Goal: Task Accomplishment & Management: Manage account settings

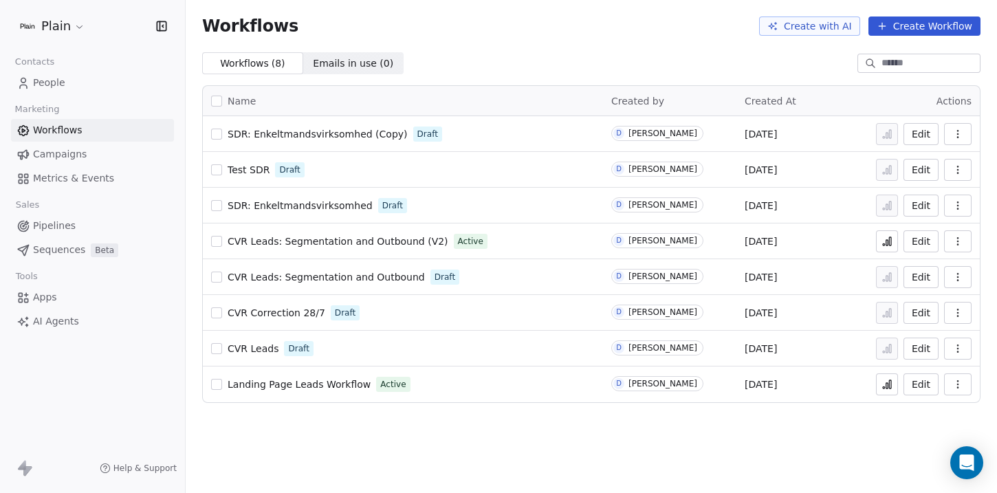
click at [358, 135] on span "SDR: Enkeltmandsvirksomhed (Copy)" at bounding box center [318, 134] width 180 height 11
click at [300, 206] on span "SDR: Enkeltmandsvirksomhed" at bounding box center [300, 205] width 145 height 11
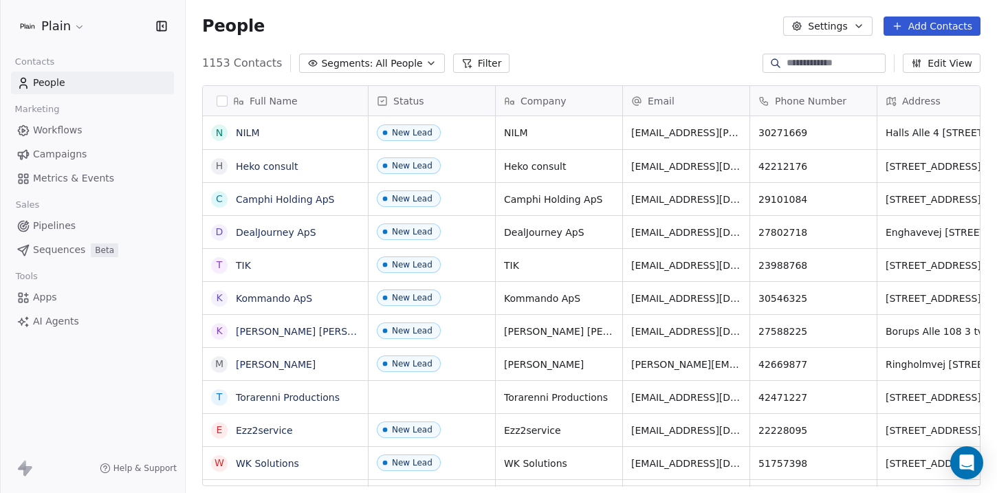
scroll to position [423, 801]
click at [62, 133] on span "Workflows" at bounding box center [57, 130] width 49 height 14
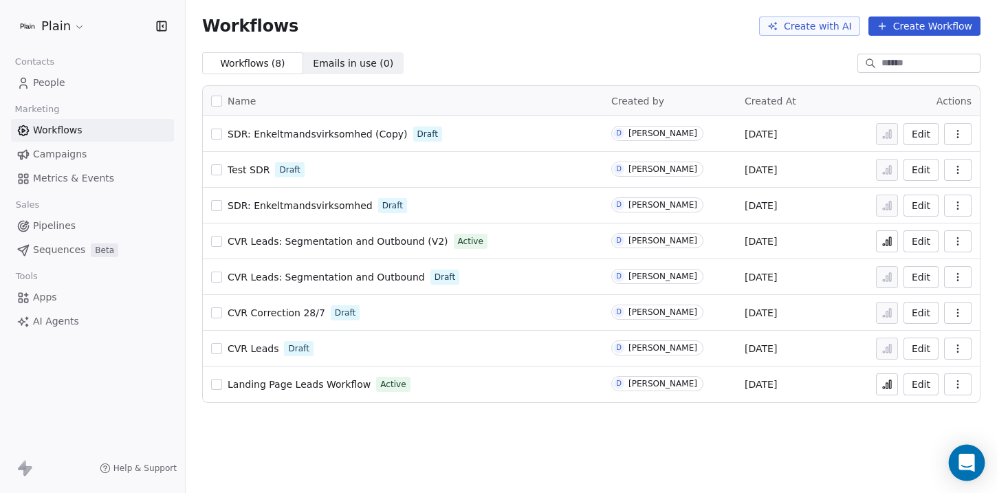
click at [960, 461] on icon "Open Intercom Messenger" at bounding box center [967, 463] width 18 height 18
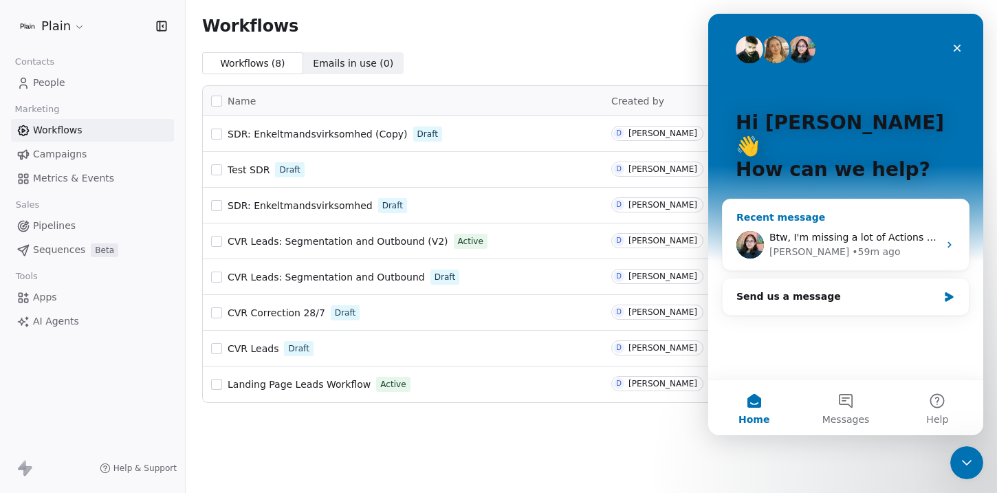
click at [852, 245] on div "• 59m ago" at bounding box center [876, 252] width 48 height 14
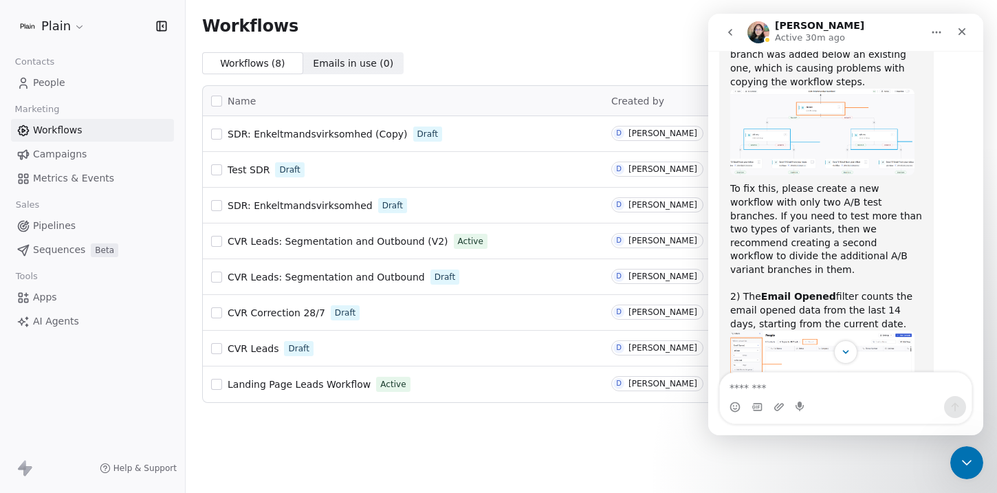
scroll to position [617, 0]
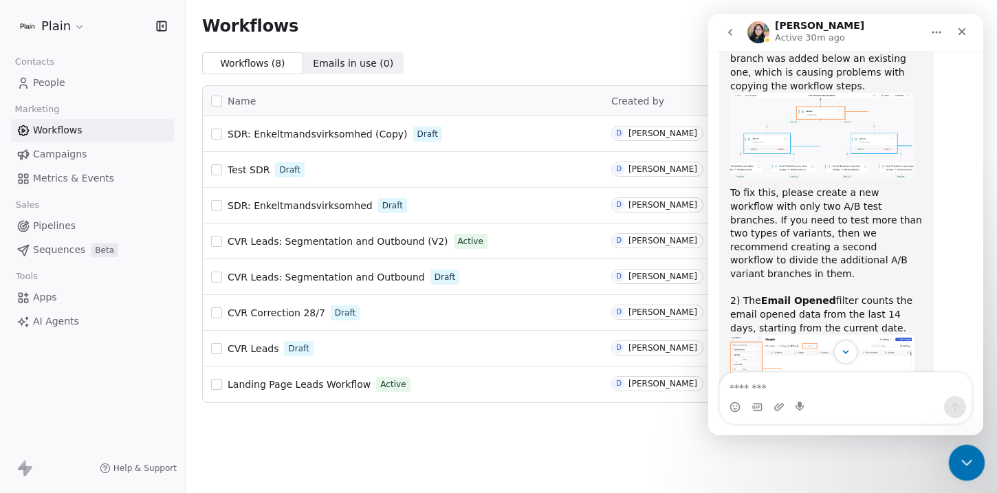
click at [964, 456] on icon "Close Intercom Messenger" at bounding box center [964, 460] width 16 height 16
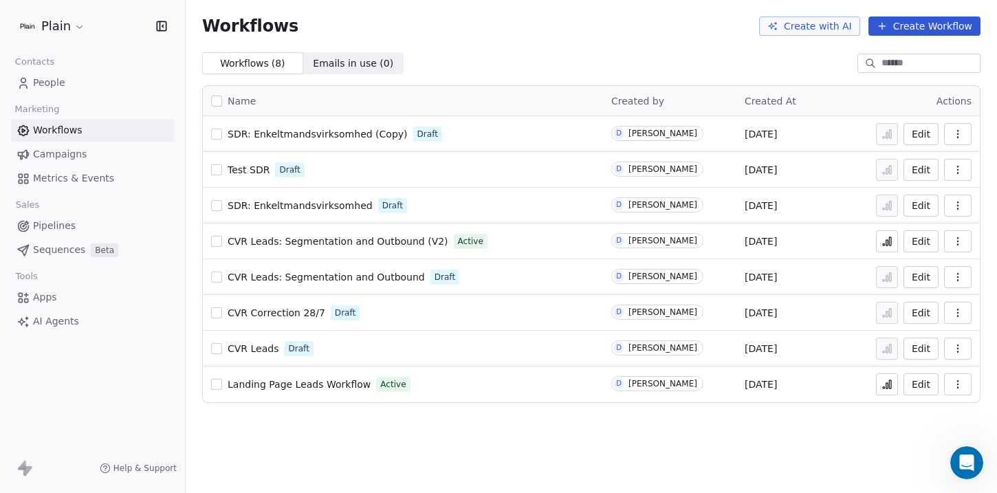
scroll to position [1126, 0]
click at [289, 202] on span "SDR: Enkeltmandsvirksomhed" at bounding box center [300, 205] width 145 height 11
click at [289, 206] on span "SDR: Enkeltmandsvirksomhed" at bounding box center [300, 205] width 145 height 11
click at [256, 206] on span "SDR: Enkeltmandsvirksomhed" at bounding box center [300, 205] width 145 height 11
click at [976, 463] on div "Open Intercom Messenger" at bounding box center [967, 463] width 36 height 36
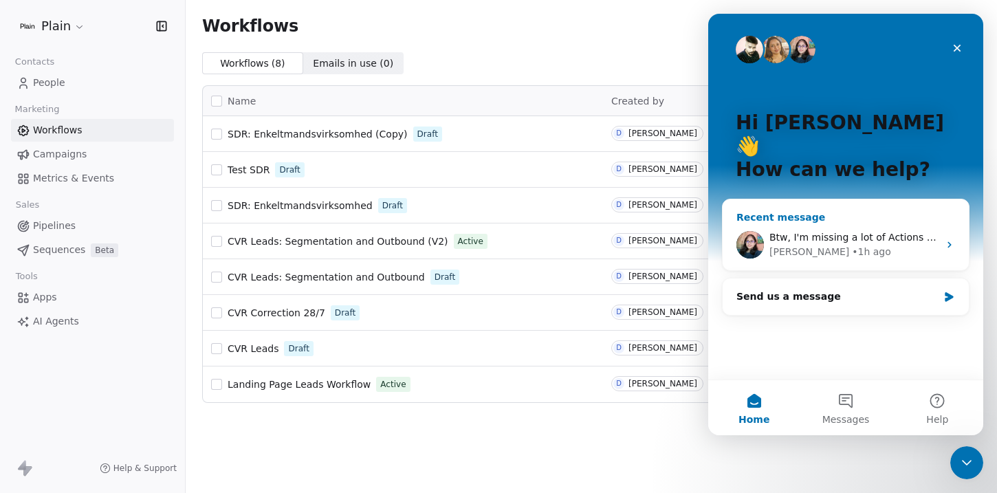
click at [852, 245] on div "• 1h ago" at bounding box center [871, 252] width 39 height 14
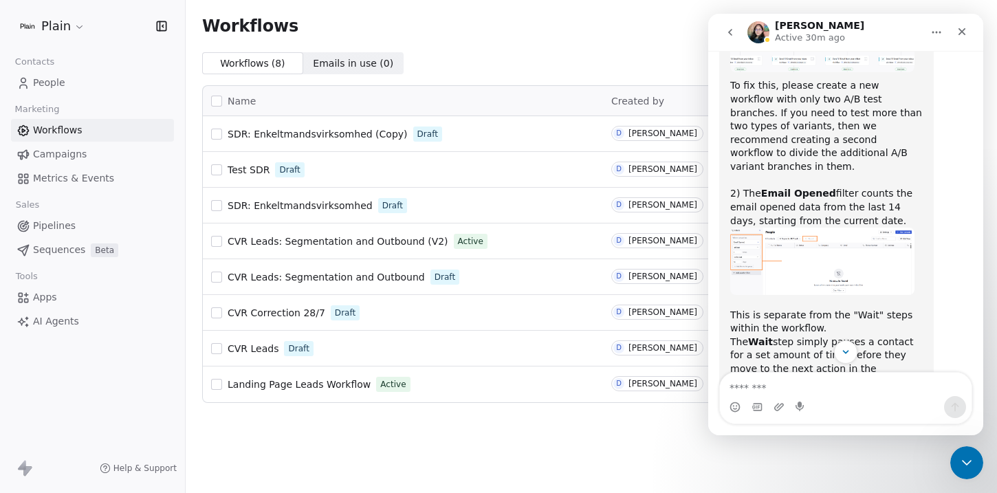
scroll to position [736, 0]
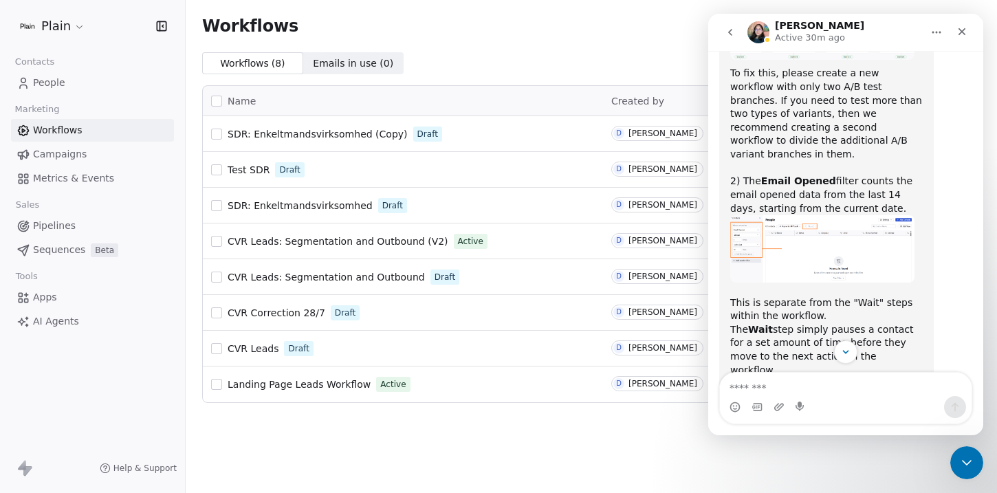
click at [792, 215] on img "Mrinal says…" at bounding box center [822, 248] width 184 height 67
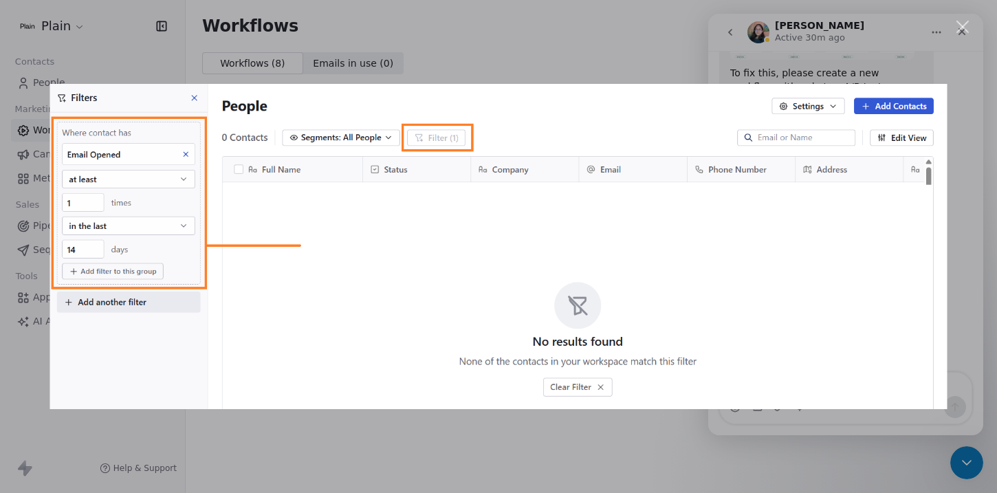
scroll to position [0, 0]
click at [767, 45] on div "Intercom messenger" at bounding box center [498, 246] width 997 height 493
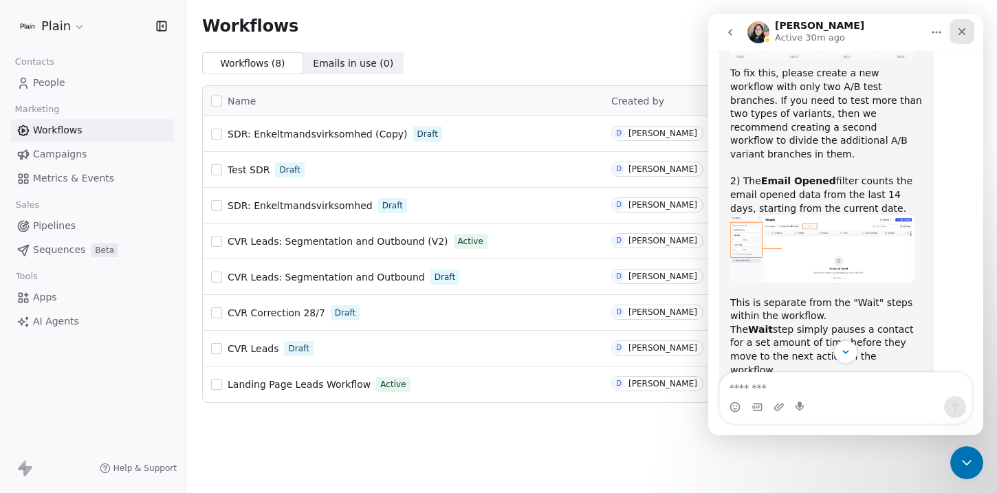
click at [966, 32] on div "Close" at bounding box center [961, 31] width 25 height 25
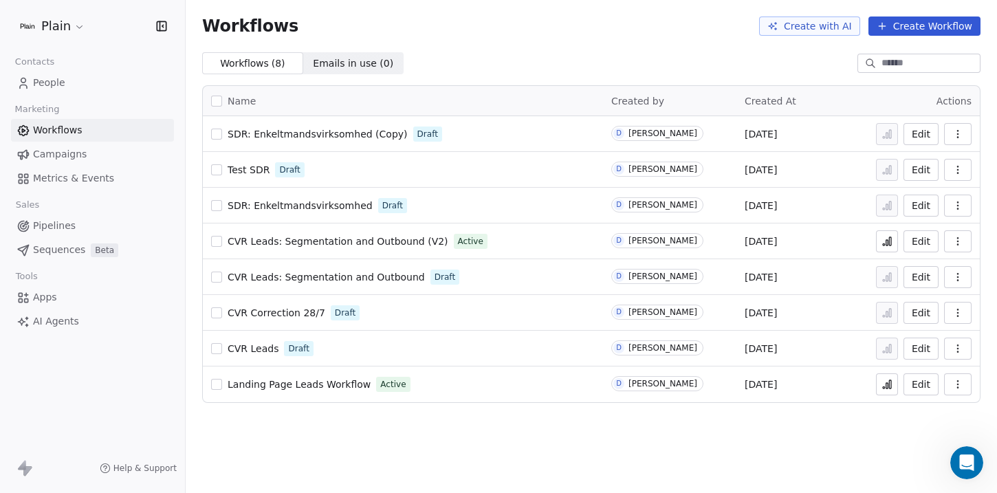
scroll to position [1126, 0]
drag, startPoint x: 366, startPoint y: 204, endPoint x: 226, endPoint y: 204, distance: 140.2
click at [226, 204] on div "SDR: Enkeltmandsvirksomhed Draft" at bounding box center [403, 205] width 384 height 19
copy span "SDR: Enkeltmandsvirksomhed"
click at [951, 25] on button "Create Workflow" at bounding box center [924, 25] width 112 height 19
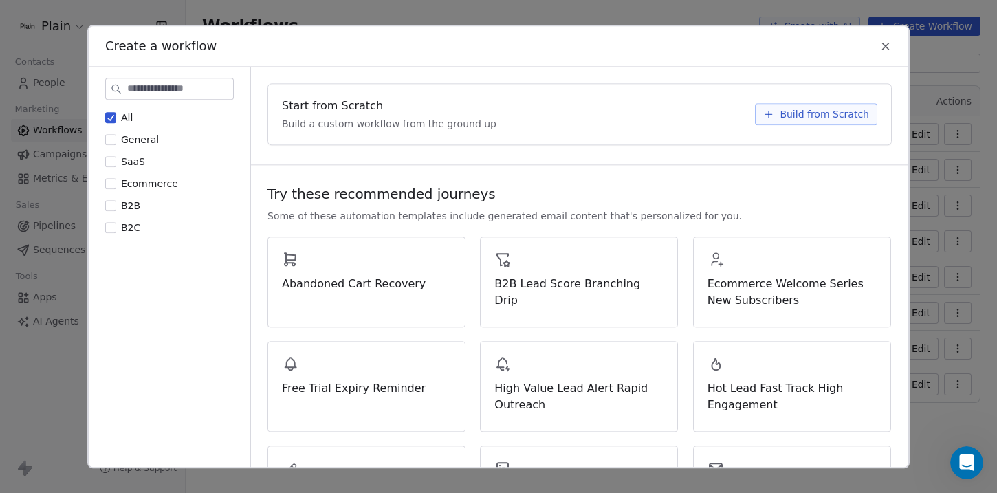
click at [815, 118] on span "Build from Scratch" at bounding box center [823, 114] width 89 height 14
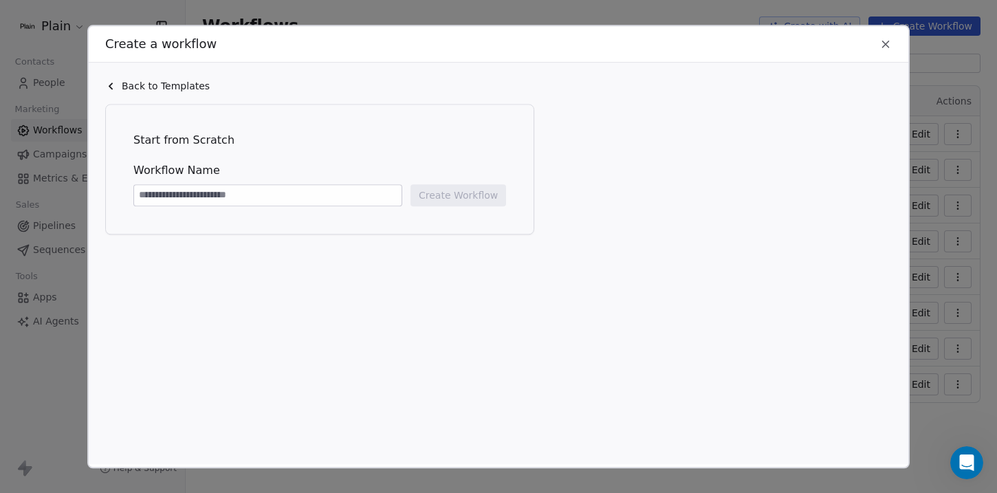
click at [280, 191] on input at bounding box center [267, 195] width 267 height 21
type input "**********"
click at [515, 200] on div "**********" at bounding box center [320, 169] width 400 height 102
click at [472, 199] on button "Create Workflow" at bounding box center [458, 195] width 96 height 22
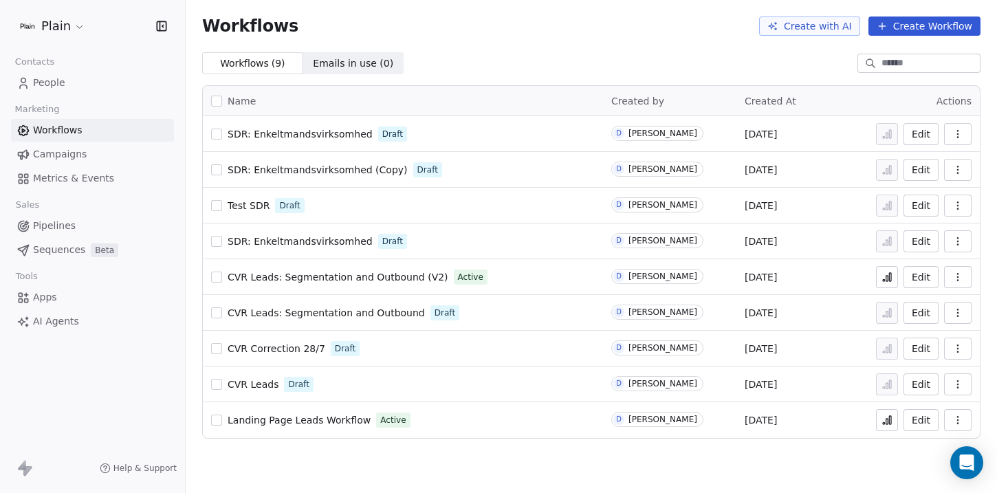
click at [78, 151] on span "Campaigns" at bounding box center [60, 154] width 54 height 14
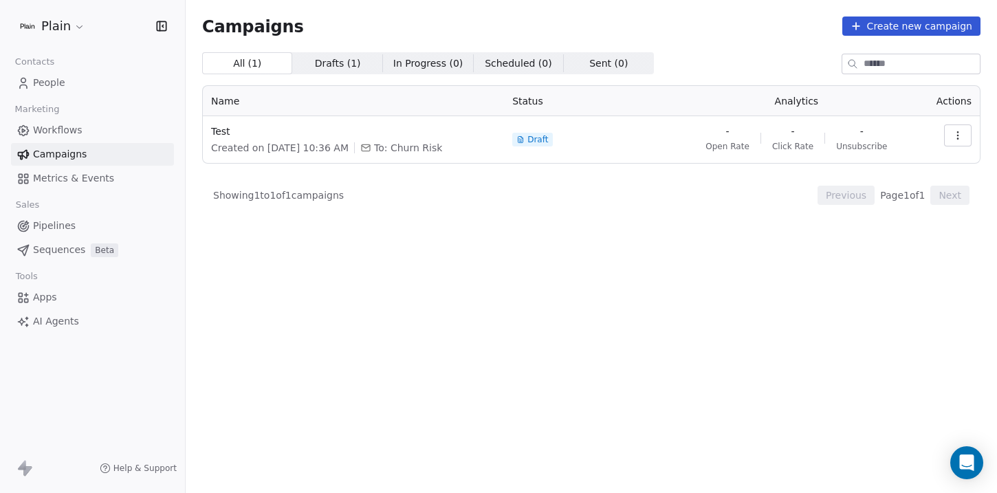
click at [918, 21] on button "Create new campaign" at bounding box center [911, 25] width 138 height 19
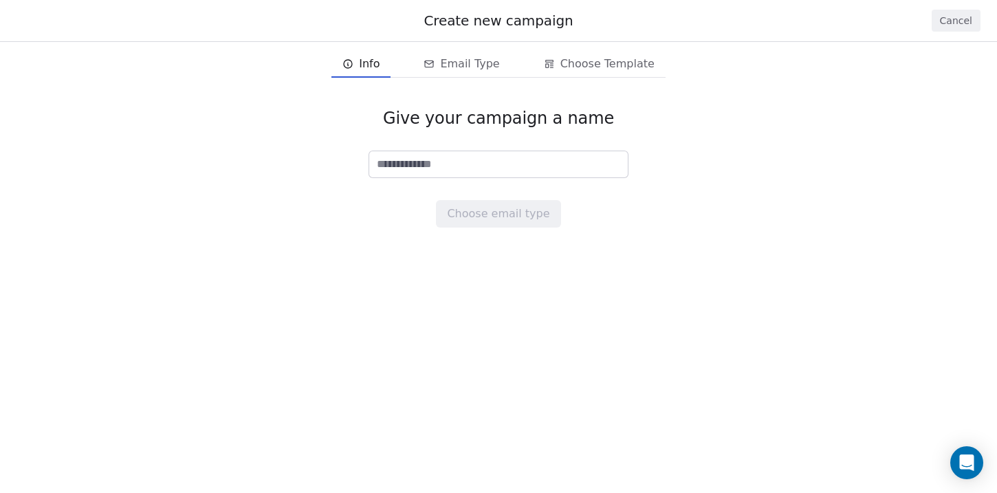
click at [410, 170] on input at bounding box center [498, 164] width 258 height 26
type input "****"
click at [487, 217] on button "Choose email type" at bounding box center [498, 213] width 124 height 27
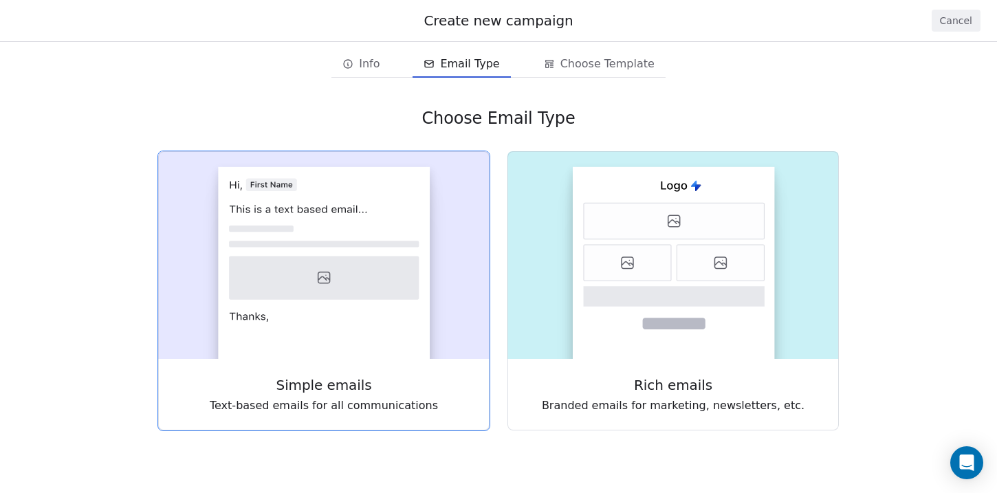
click at [273, 258] on icon at bounding box center [324, 277] width 190 height 43
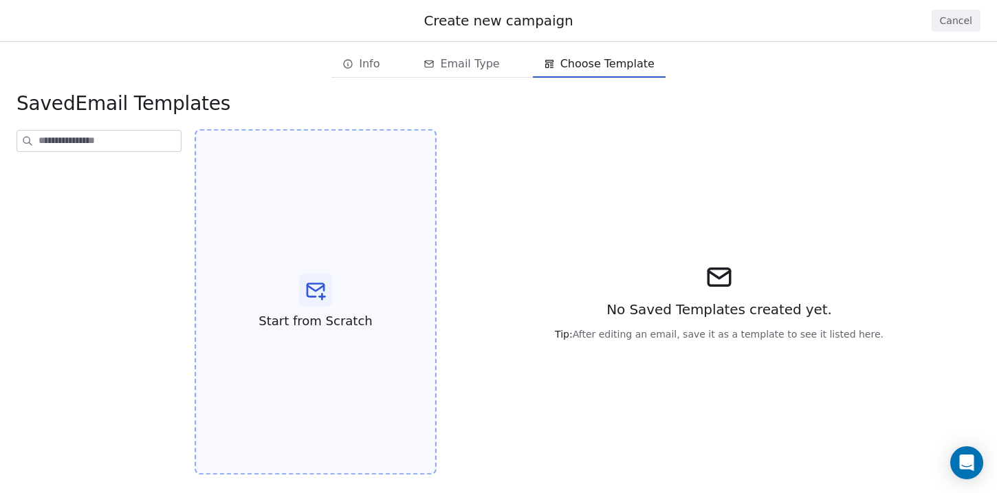
click at [324, 289] on icon at bounding box center [315, 290] width 16 height 13
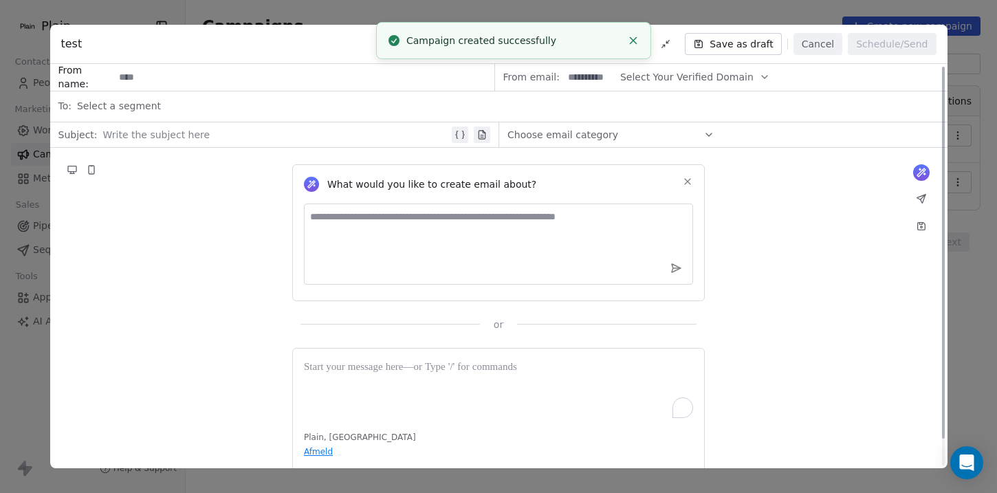
click at [601, 131] on span "Choose email category" at bounding box center [562, 135] width 111 height 14
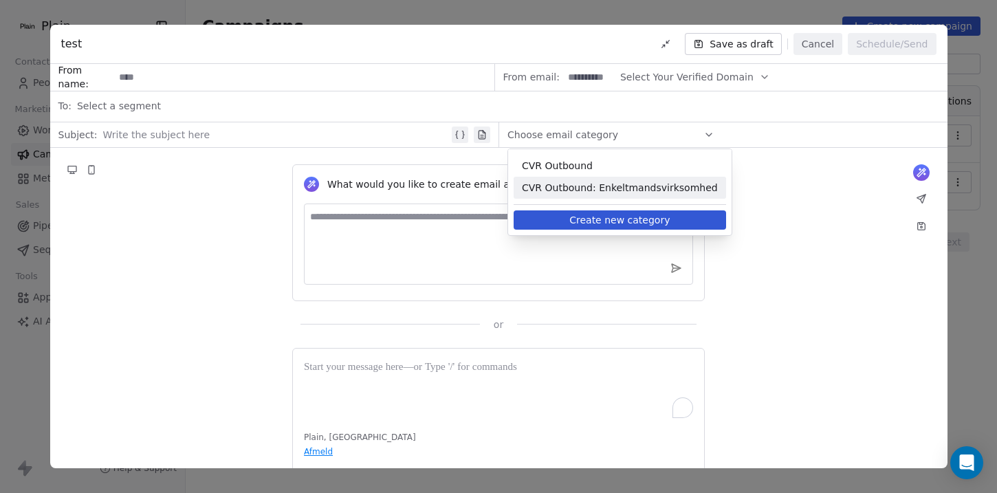
click at [602, 182] on span "CVR Outbound: Enkeltmandsvirksomhed" at bounding box center [620, 188] width 196 height 14
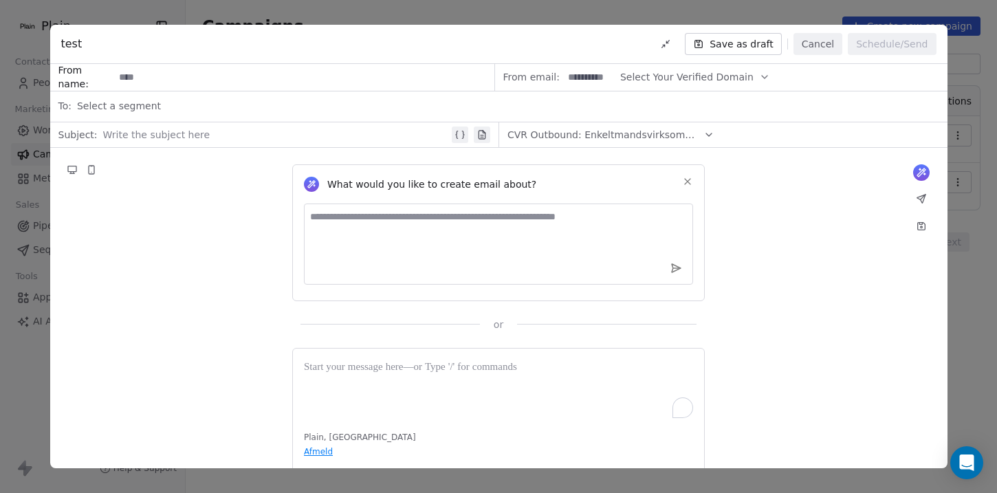
click at [823, 46] on button "Cancel" at bounding box center [817, 44] width 49 height 22
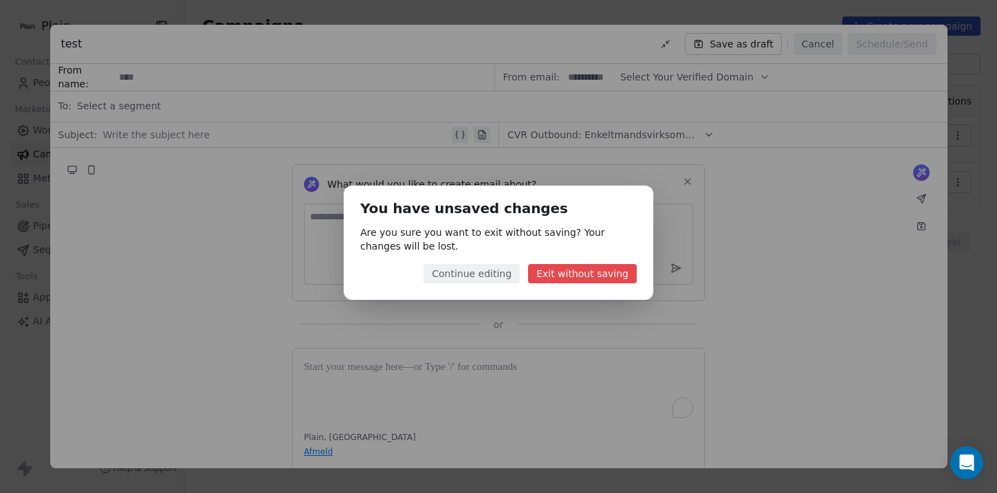
click at [578, 281] on button "Exit without saving" at bounding box center [582, 273] width 109 height 19
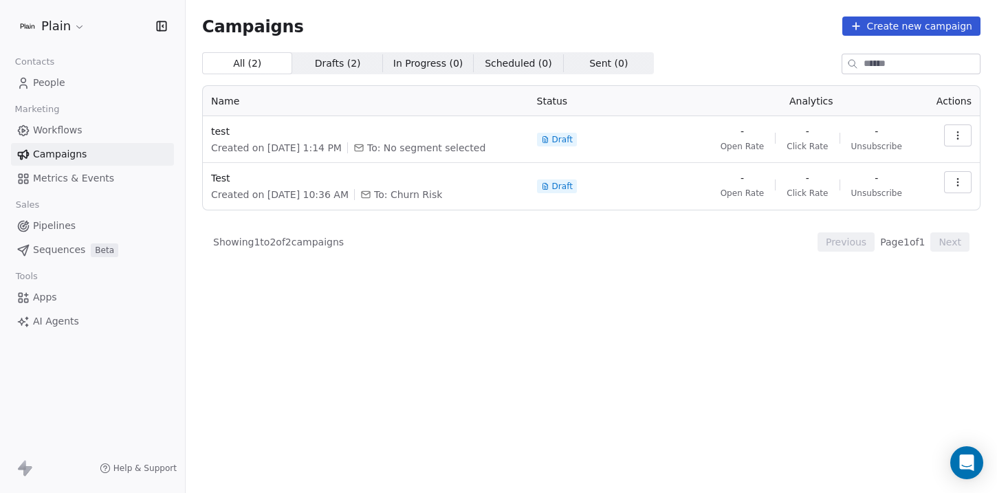
click at [58, 139] on link "Workflows" at bounding box center [92, 130] width 163 height 23
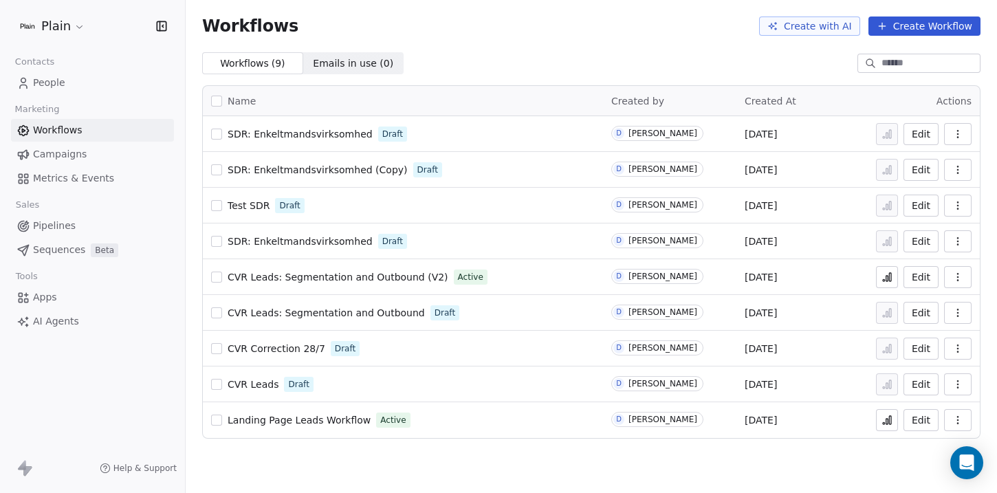
click at [243, 245] on span "SDR: Enkeltmandsvirksomhed" at bounding box center [300, 241] width 145 height 11
click at [298, 169] on span "SDR: Enkeltmandsvirksomhed (Copy)" at bounding box center [318, 169] width 180 height 11
click at [285, 134] on span "SDR: Enkeltmandsvirksomhed" at bounding box center [300, 134] width 145 height 11
click at [241, 208] on span "Test SDR" at bounding box center [249, 205] width 42 height 11
click at [957, 241] on icon "button" at bounding box center [957, 241] width 1 height 1
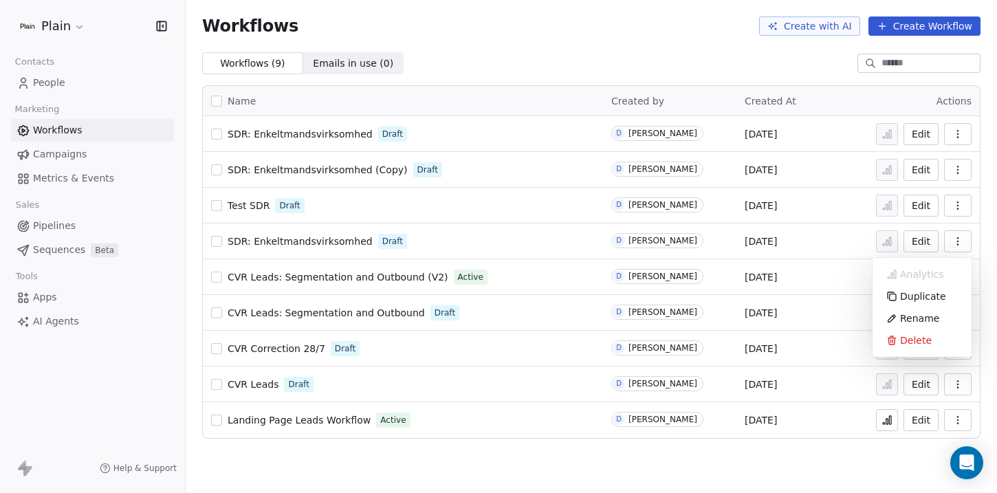
click at [722, 227] on td "D [PERSON_NAME]" at bounding box center [669, 241] width 133 height 36
click at [280, 238] on span "SDR: Enkeltmandsvirksomhed" at bounding box center [300, 241] width 145 height 11
click at [277, 166] on span "SDR: Enkeltmandsvirksomhed (Copy)" at bounding box center [318, 169] width 180 height 11
click at [322, 239] on span "SDR: Enkeltmandsvirksomhed" at bounding box center [300, 241] width 145 height 11
click at [41, 236] on link "Pipelines" at bounding box center [92, 225] width 163 height 23
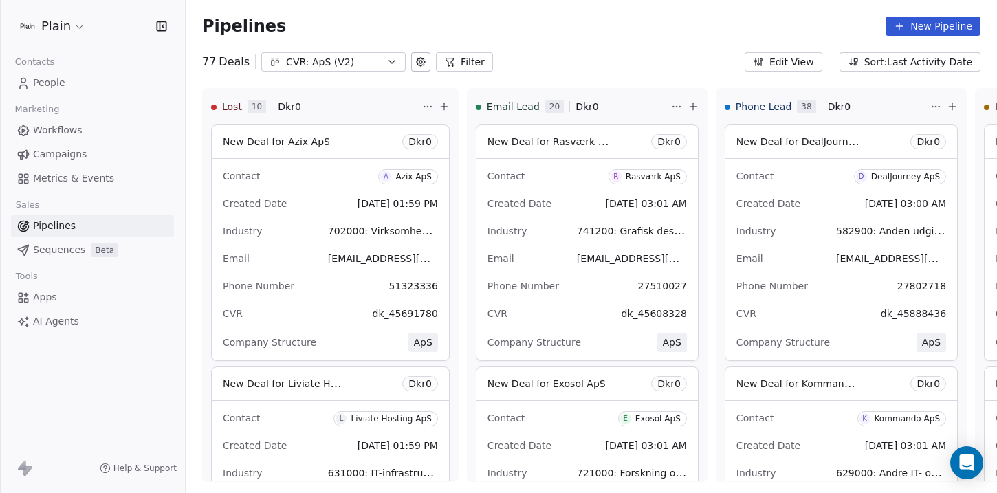
click at [315, 74] on div "Pipelines New Pipeline 77 Deals CVR: ApS (V2) Filter Edit View Sort: Last Activ…" at bounding box center [591, 246] width 811 height 493
click at [316, 55] on div "CVR: ApS (V2)" at bounding box center [333, 62] width 95 height 14
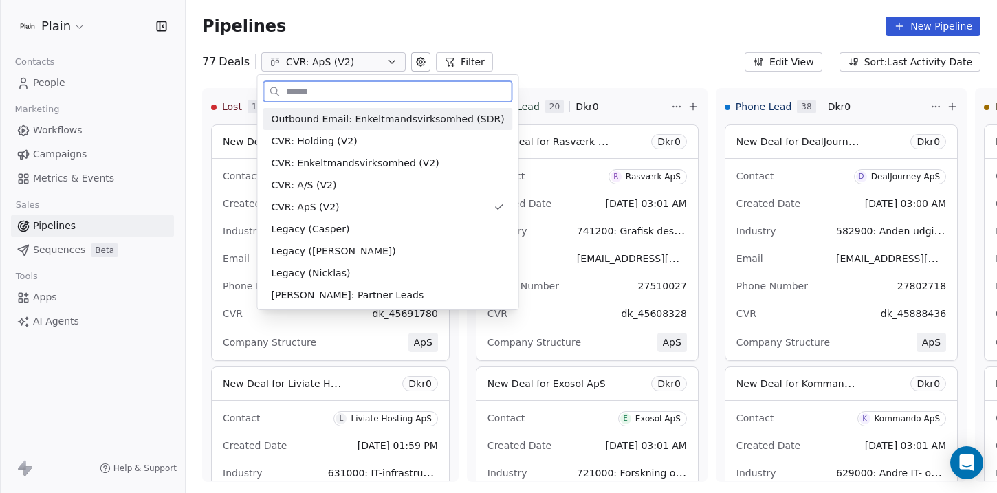
click at [329, 122] on span "Outbound Email: Enkeltmandsvirksomhed (SDR)" at bounding box center [388, 119] width 233 height 14
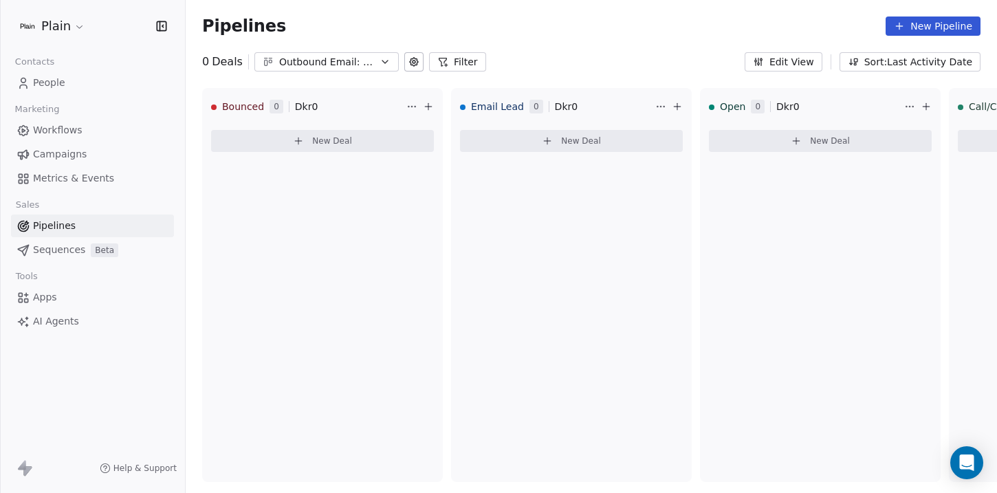
click at [305, 59] on div "Outbound Email: Enkeltmandsvirksomhed (SDR)" at bounding box center [326, 62] width 95 height 14
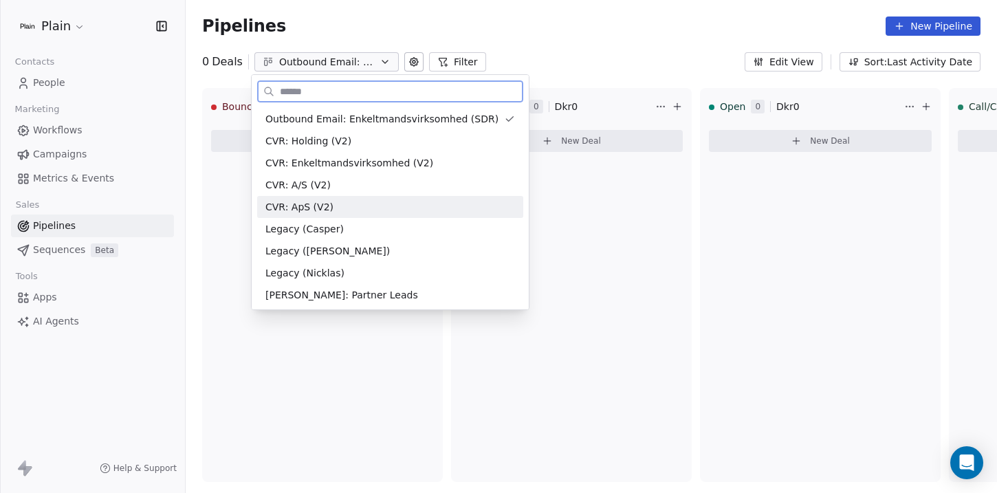
click at [322, 205] on span "CVR: ApS (V2)" at bounding box center [299, 207] width 68 height 14
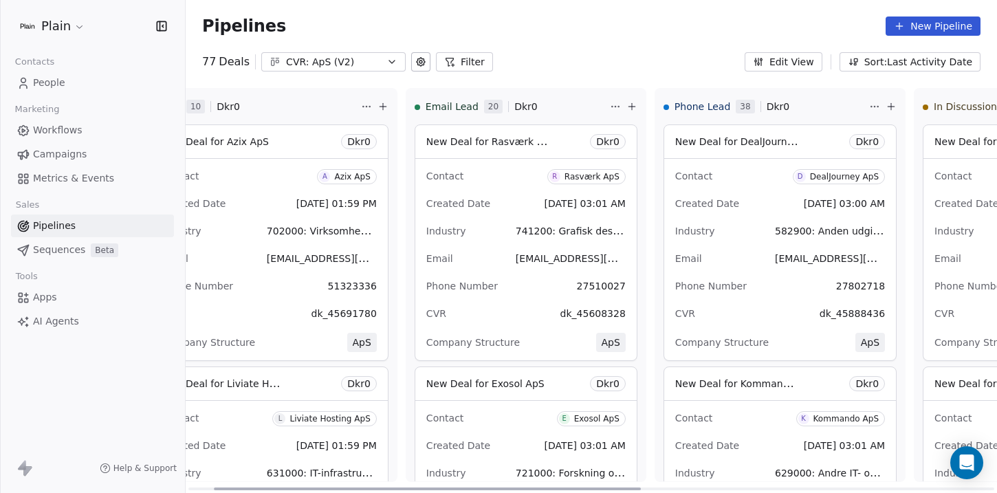
scroll to position [0, 20]
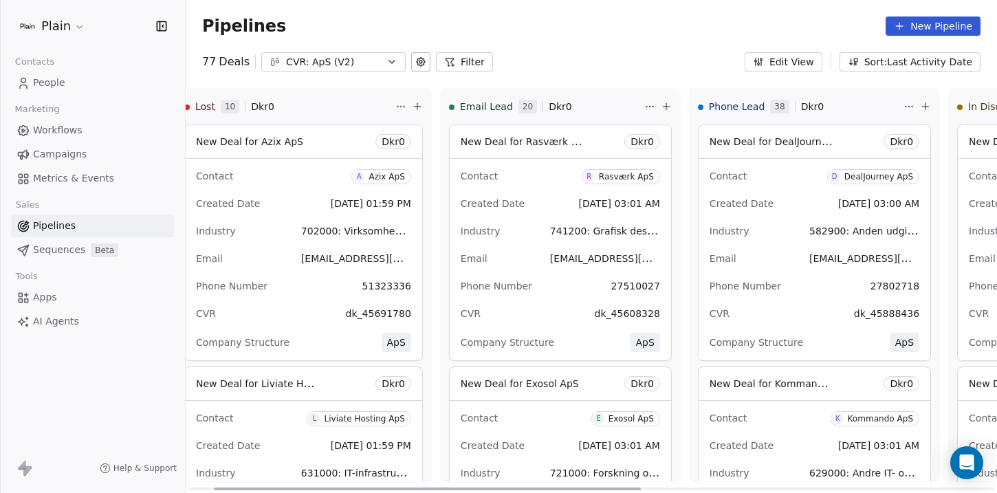
drag, startPoint x: 313, startPoint y: 488, endPoint x: 309, endPoint y: 342, distance: 146.5
click at [322, 487] on div at bounding box center [427, 488] width 427 height 3
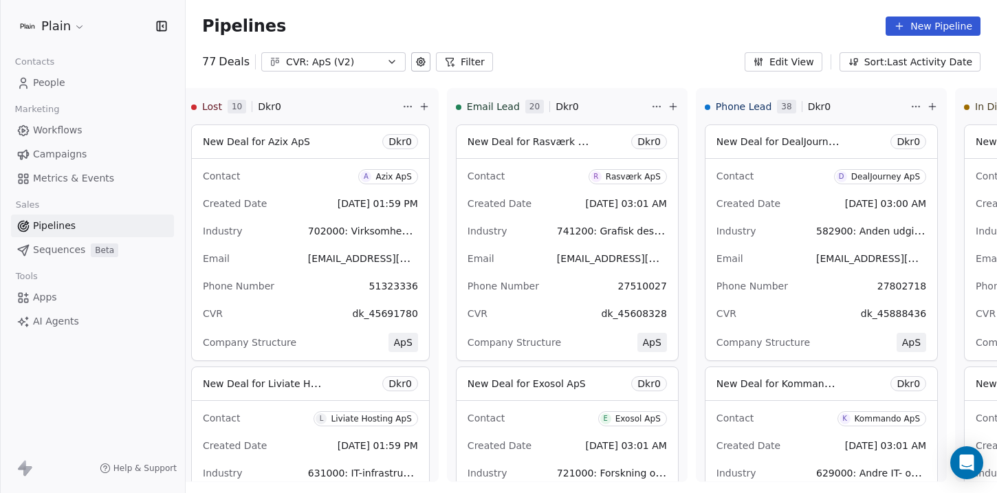
click at [309, 60] on div "CVR: ApS (V2)" at bounding box center [333, 62] width 95 height 14
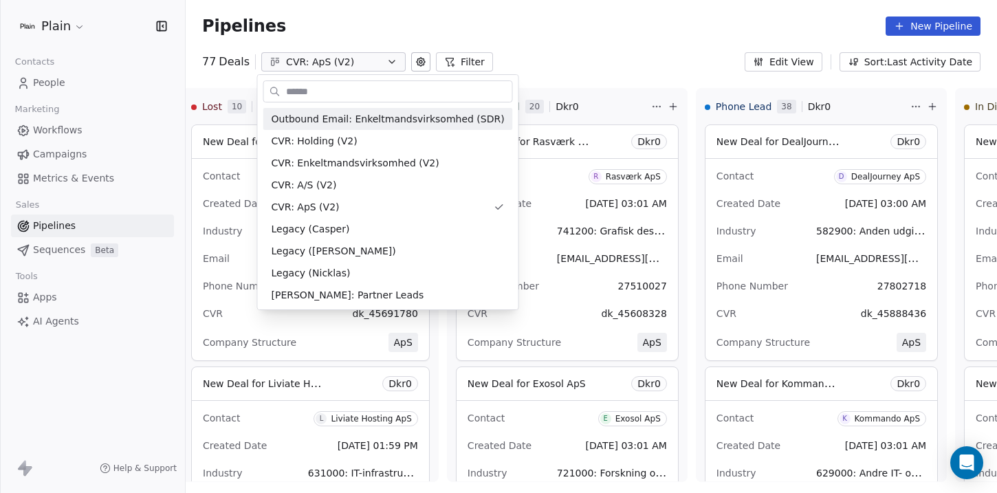
click at [62, 113] on html "Plain Contacts People Marketing Workflows Campaigns Metrics & Events Sales Pipe…" at bounding box center [498, 246] width 997 height 493
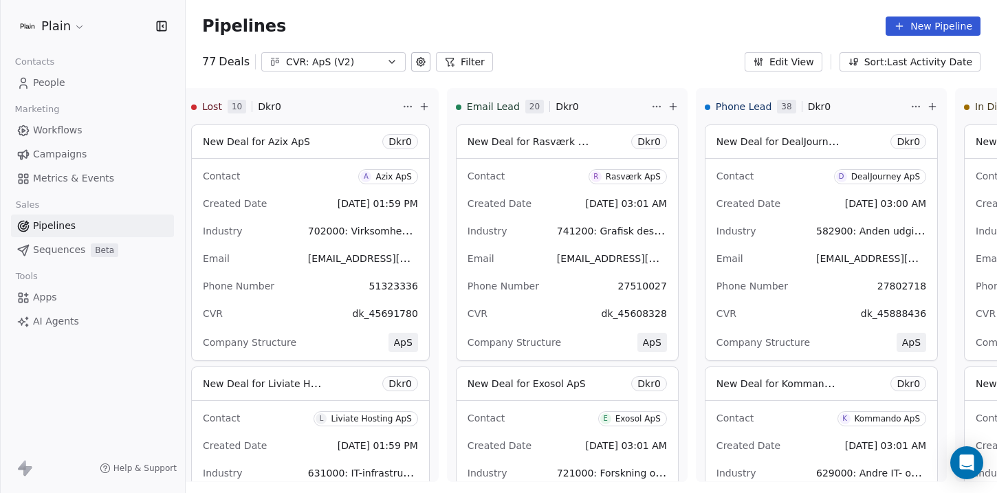
click at [51, 89] on link "People" at bounding box center [92, 82] width 163 height 23
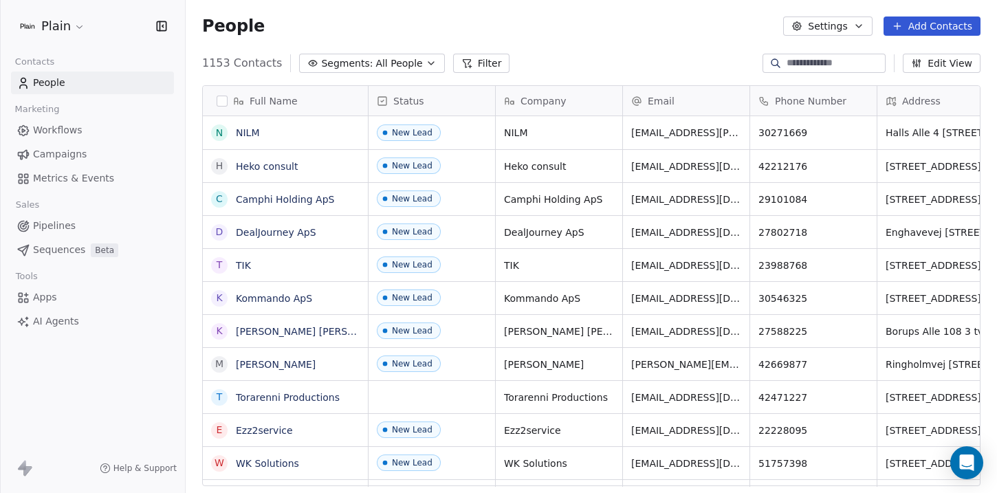
scroll to position [423, 801]
click at [62, 147] on span "Campaigns" at bounding box center [60, 154] width 54 height 14
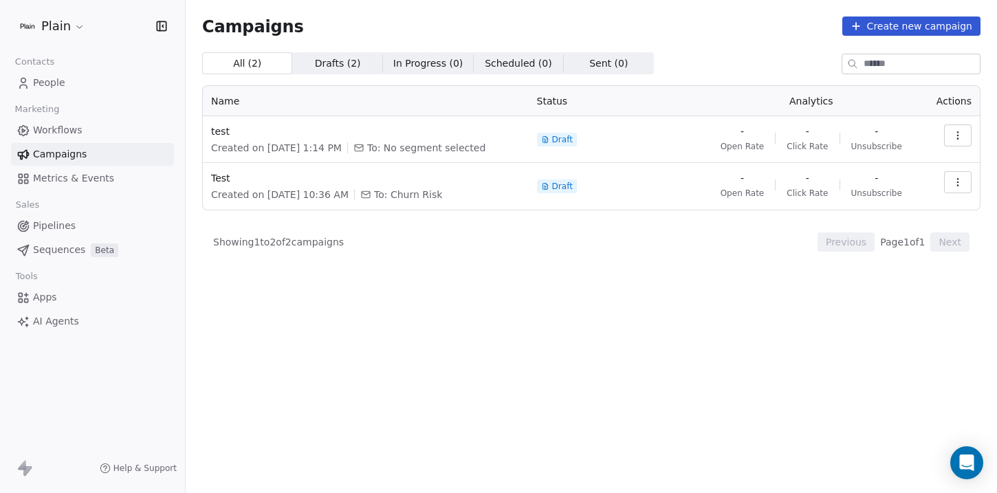
click at [60, 137] on link "Workflows" at bounding box center [92, 130] width 163 height 23
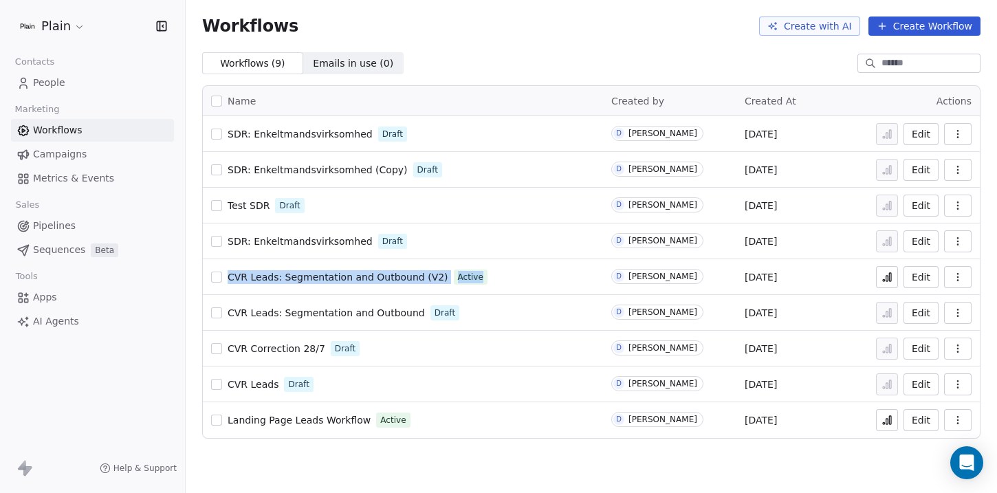
drag, startPoint x: 502, startPoint y: 278, endPoint x: 206, endPoint y: 278, distance: 295.6
click at [206, 278] on td "CVR Leads: Segmentation and Outbound (V2) Active" at bounding box center [403, 277] width 400 height 36
click at [51, 225] on span "Pipelines" at bounding box center [54, 226] width 43 height 14
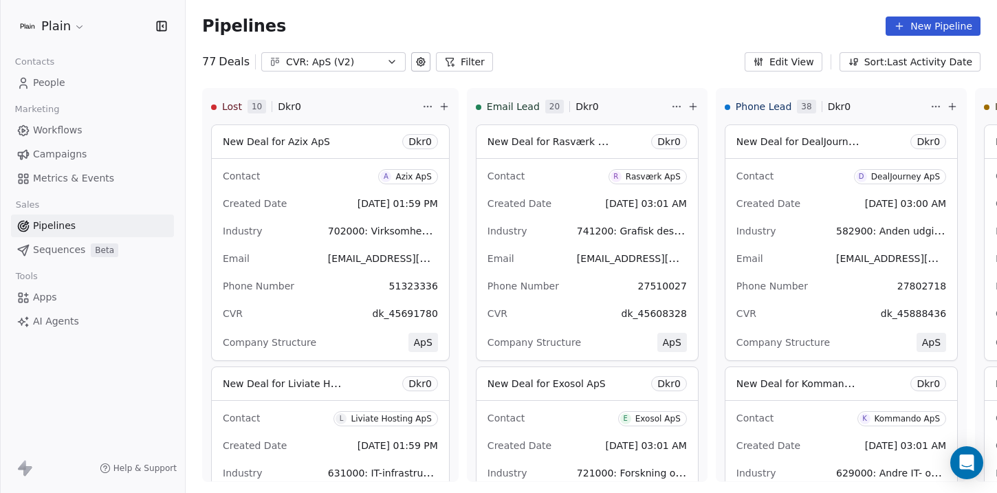
click at [316, 56] on div "CVR: ApS (V2)" at bounding box center [333, 62] width 95 height 14
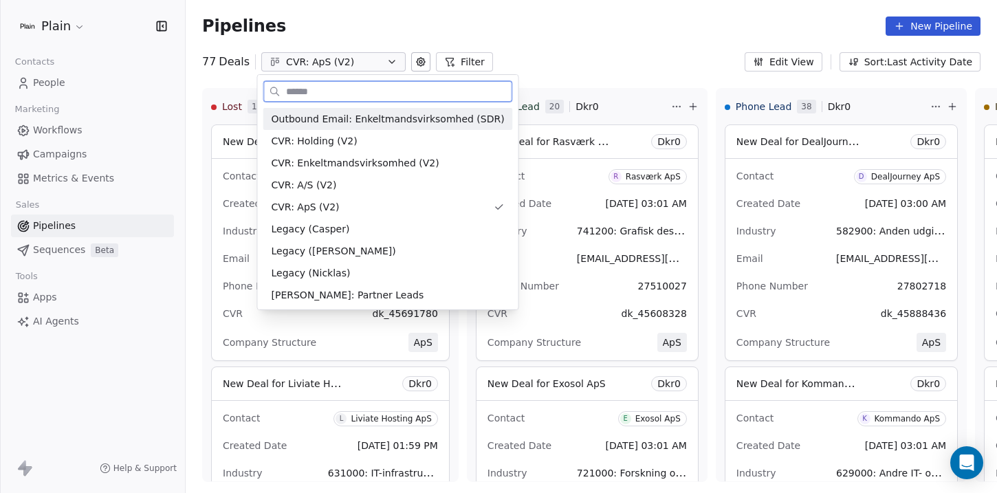
click at [345, 115] on span "Outbound Email: Enkeltmandsvirksomhed (SDR)" at bounding box center [388, 119] width 233 height 14
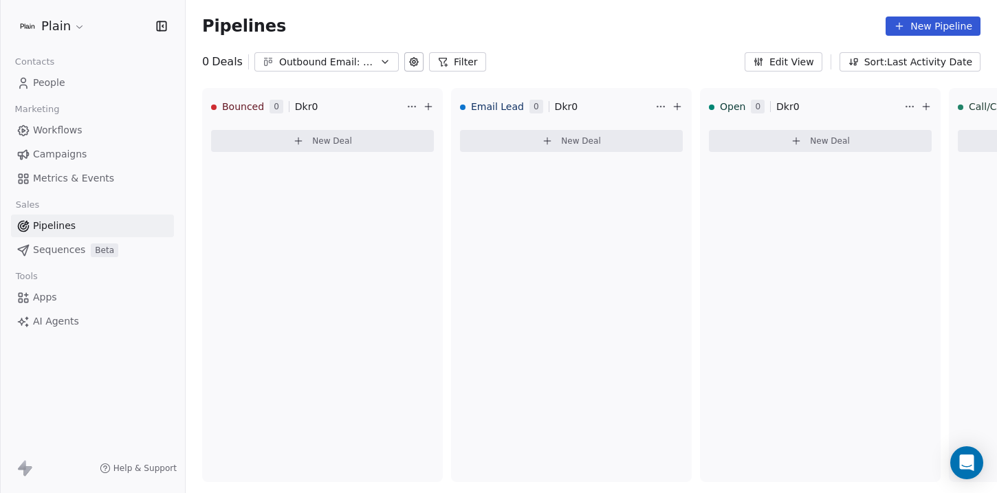
click at [292, 61] on div "Outbound Email: Enkeltmandsvirksomhed (SDR)" at bounding box center [326, 62] width 95 height 14
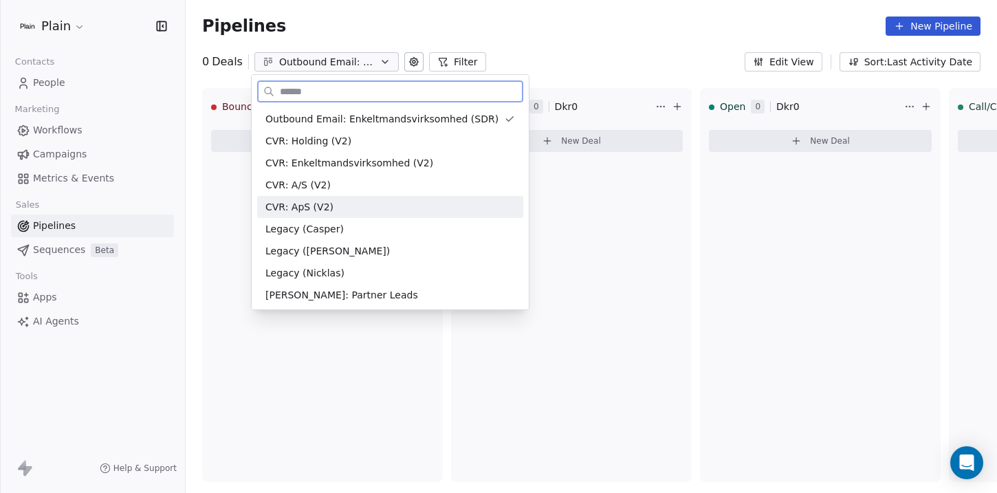
click at [300, 200] on span "CVR: ApS (V2)" at bounding box center [299, 207] width 68 height 14
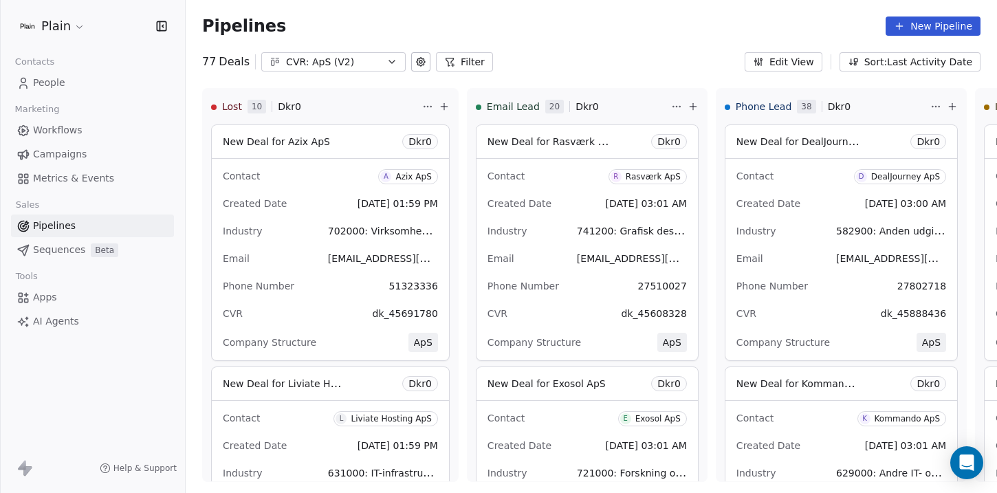
click at [316, 64] on div "CVR: ApS (V2)" at bounding box center [333, 62] width 95 height 14
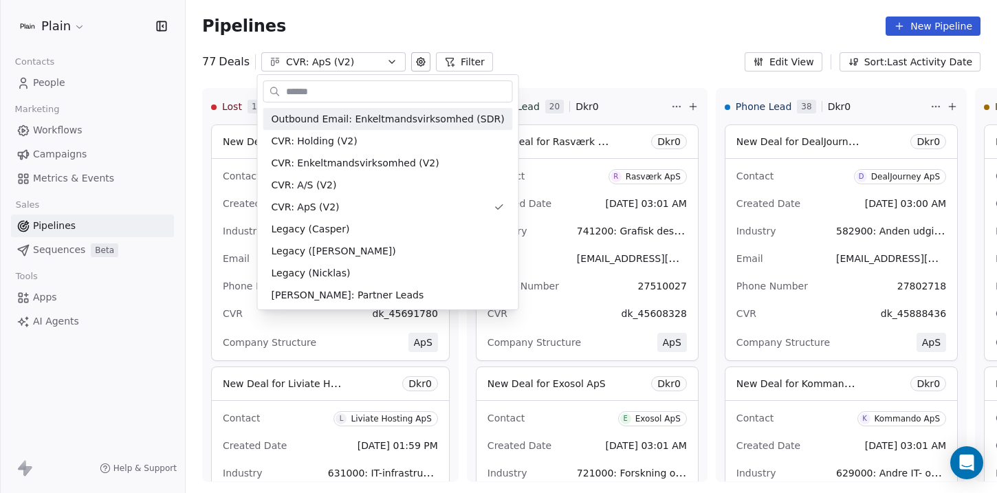
click at [596, 43] on html "Plain Contacts People Marketing Workflows Campaigns Metrics & Events Sales Pipe…" at bounding box center [498, 246] width 997 height 493
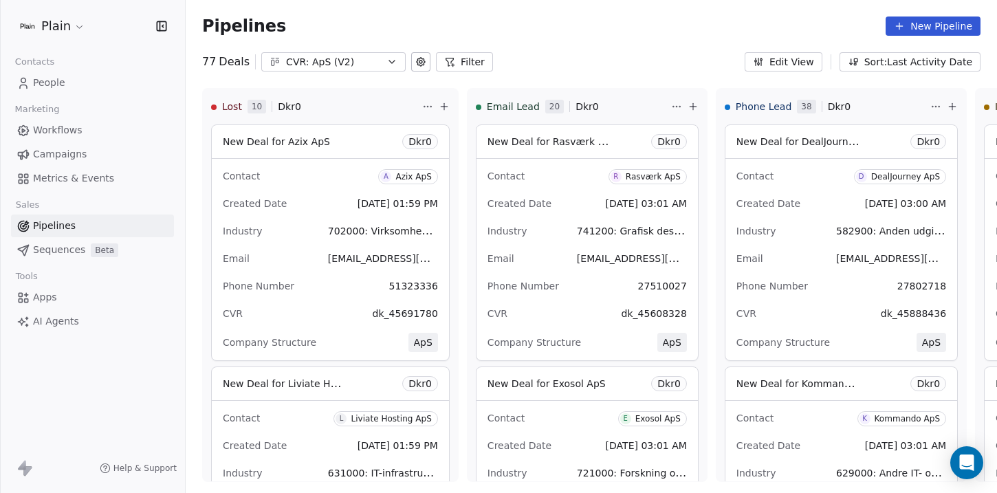
click at [354, 66] on div "CVR: ApS (V2)" at bounding box center [333, 62] width 95 height 14
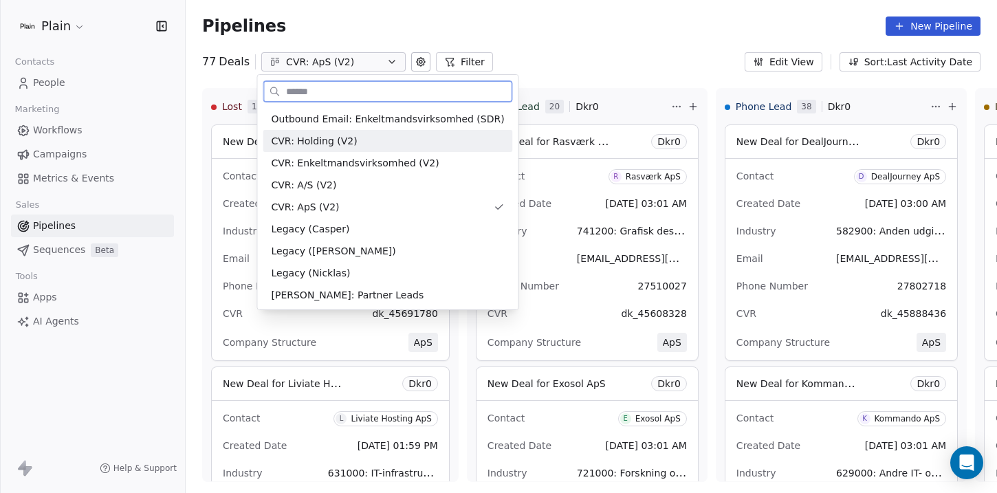
click at [371, 140] on div "CVR: Holding (V2)" at bounding box center [388, 141] width 233 height 14
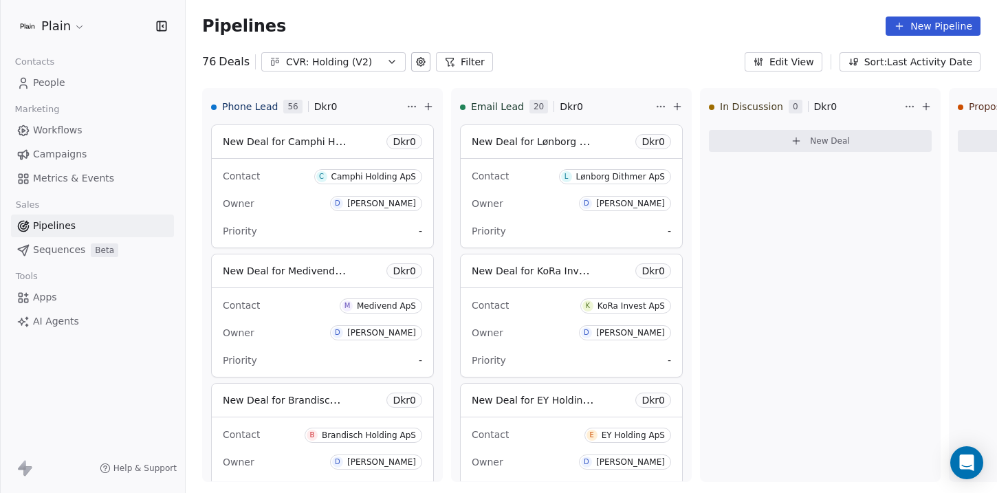
click at [329, 60] on div "CVR: Holding (V2)" at bounding box center [333, 62] width 95 height 14
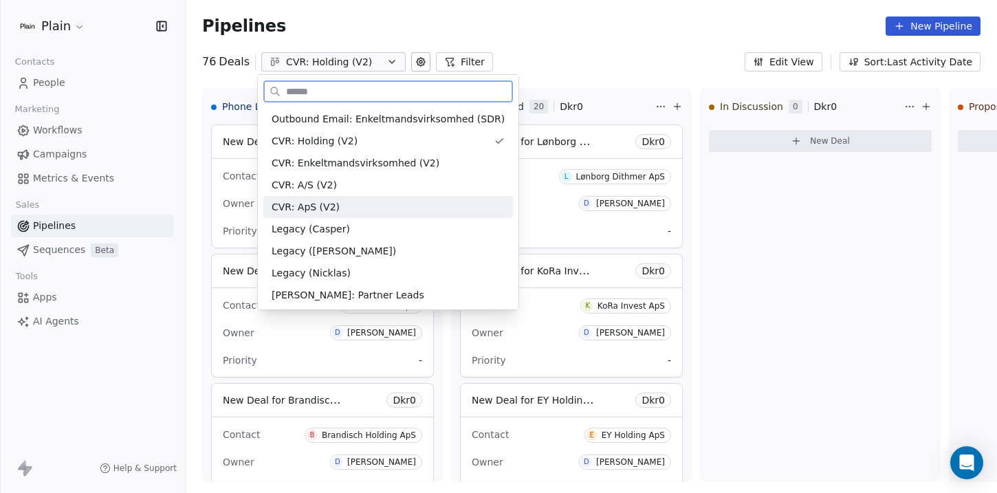
click at [338, 201] on div "CVR: ApS (V2)" at bounding box center [388, 207] width 233 height 14
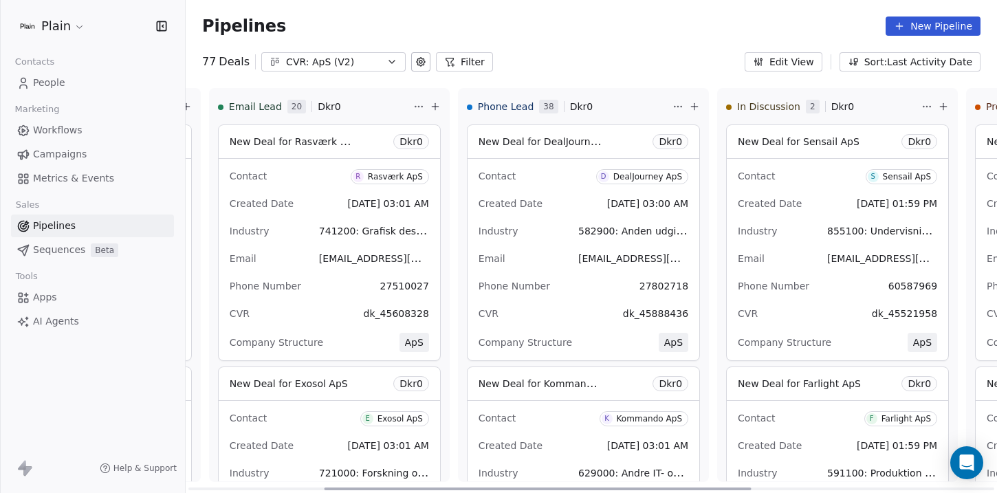
drag, startPoint x: 467, startPoint y: 489, endPoint x: 589, endPoint y: 467, distance: 123.6
click at [603, 487] on div at bounding box center [537, 488] width 427 height 3
drag, startPoint x: 439, startPoint y: 254, endPoint x: 447, endPoint y: 128, distance: 126.1
click at [446, 128] on div at bounding box center [444, 153] width 3 height 52
click at [368, 70] on button "CVR: ApS (V2)" at bounding box center [333, 61] width 144 height 19
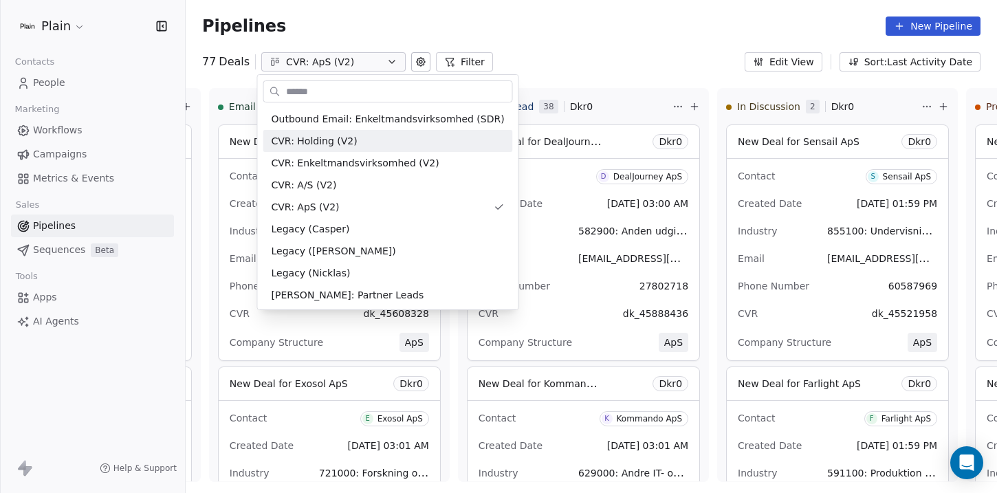
click at [679, 71] on html "Plain Contacts People Marketing Workflows Campaigns Metrics & Events Sales Pipe…" at bounding box center [498, 246] width 997 height 493
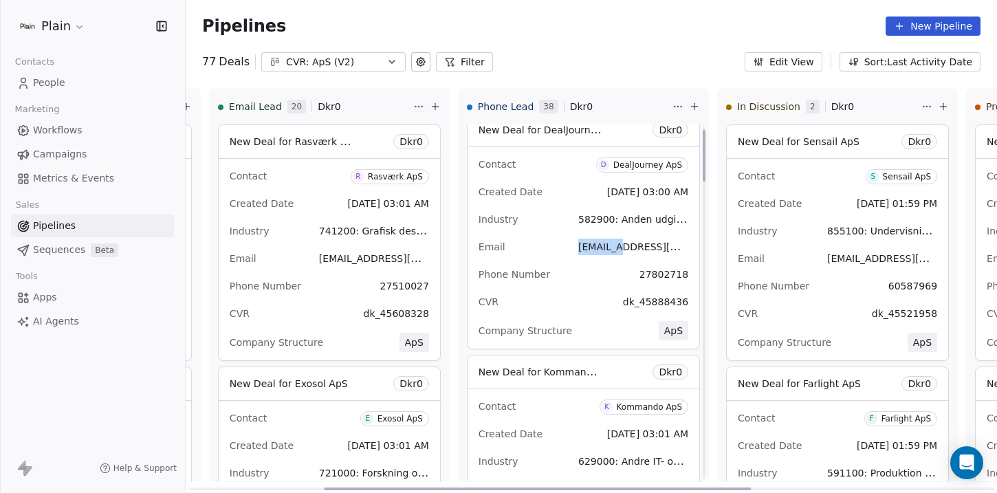
scroll to position [20, 0]
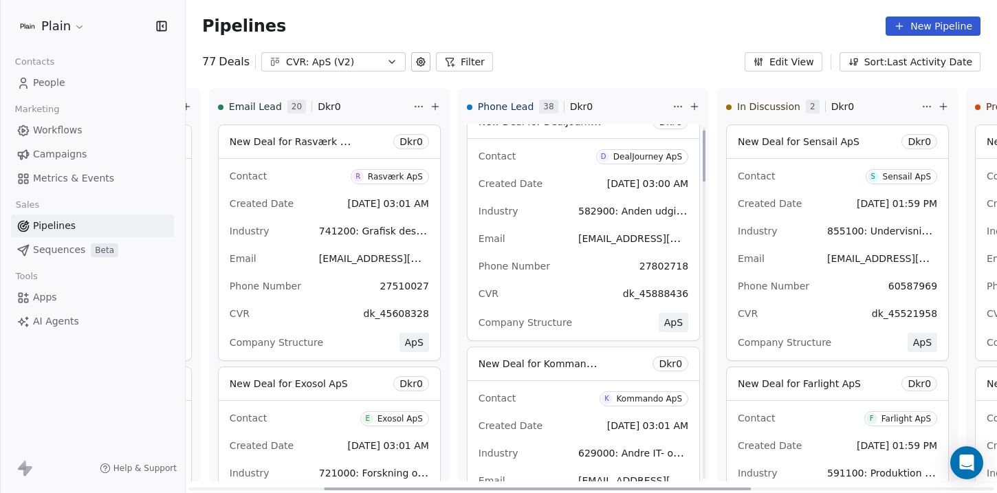
click at [377, 177] on div "Rasværk ApS" at bounding box center [395, 177] width 55 height 10
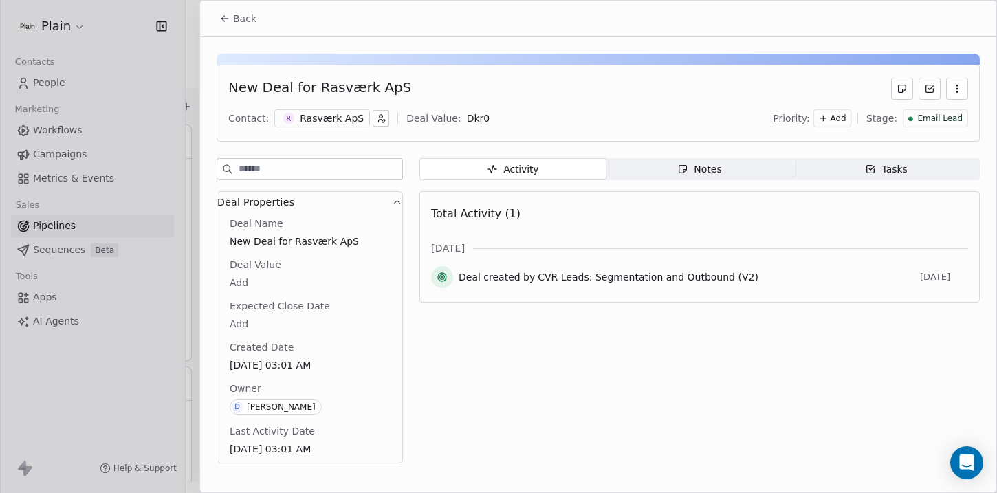
click at [174, 228] on div at bounding box center [498, 246] width 997 height 493
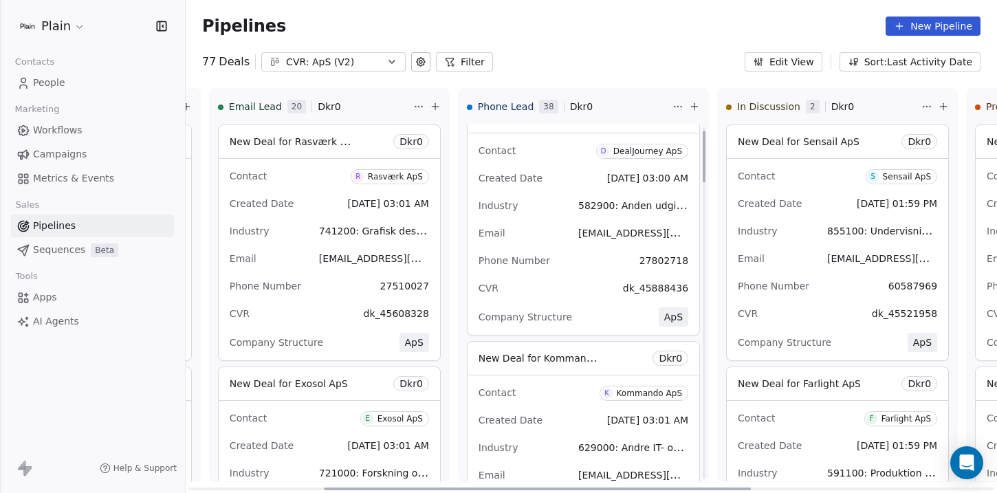
scroll to position [43, 0]
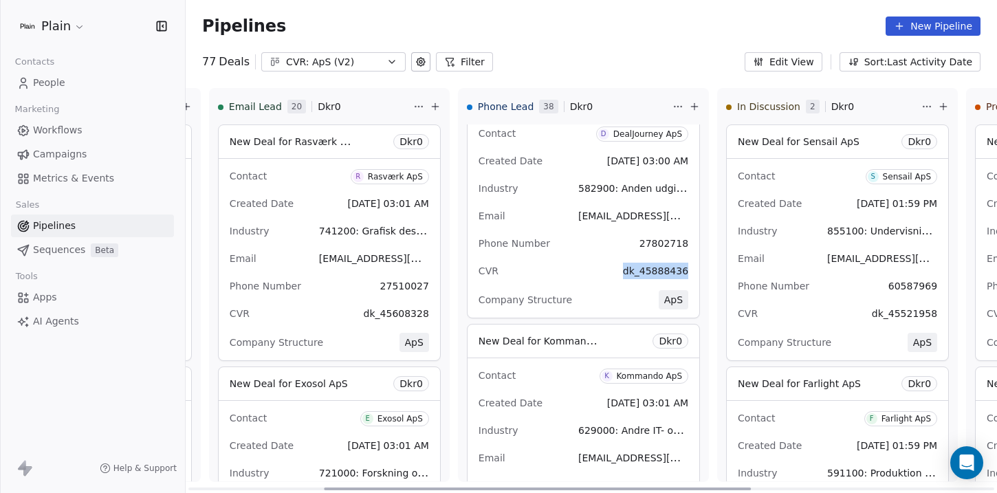
click at [640, 272] on span "dk_45888436" at bounding box center [655, 270] width 65 height 11
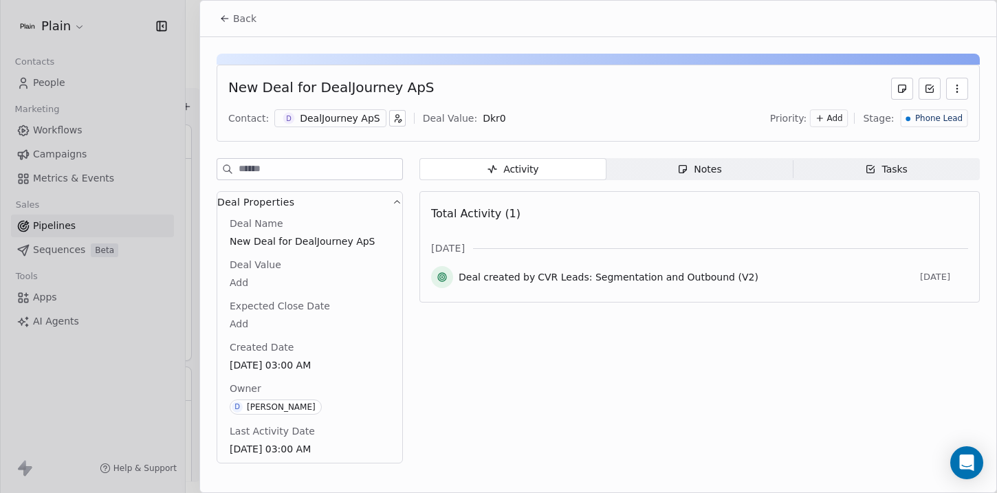
click at [228, 19] on icon at bounding box center [224, 18] width 11 height 11
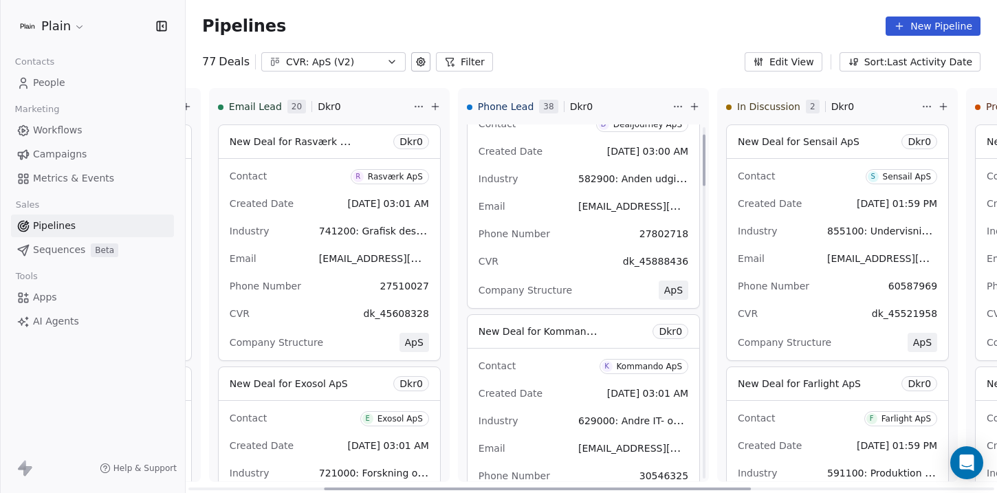
scroll to position [65, 0]
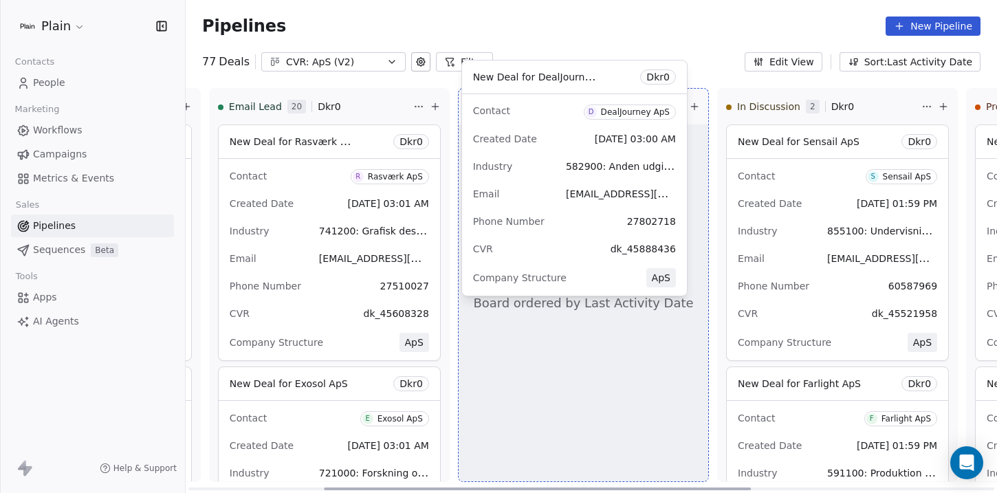
drag, startPoint x: 476, startPoint y: 249, endPoint x: 528, endPoint y: 252, distance: 52.4
click at [505, 250] on div "Lost 10 Dkr 0 New Deal for Azix ApS Dkr 0 Contact A Azix ApS Created Date Aug 2…" at bounding box center [333, 290] width 811 height 405
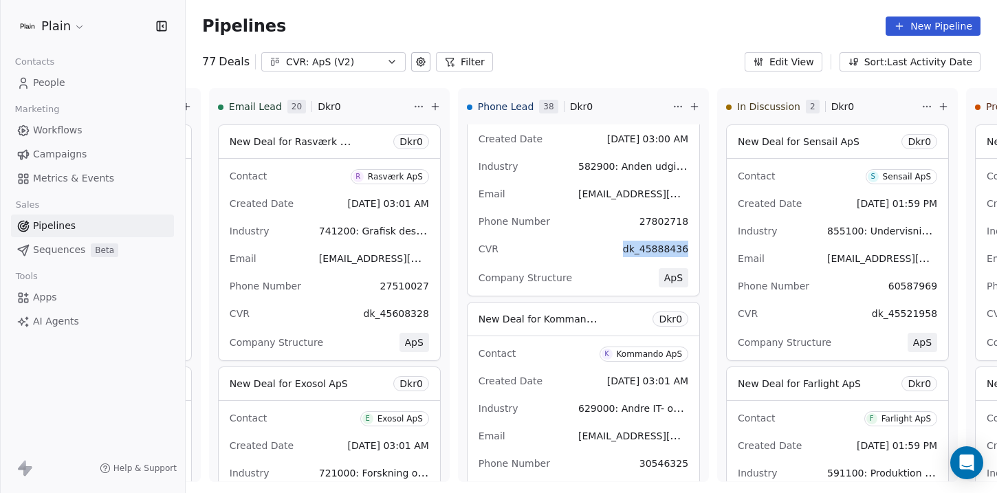
click at [54, 131] on span "Workflows" at bounding box center [57, 130] width 49 height 14
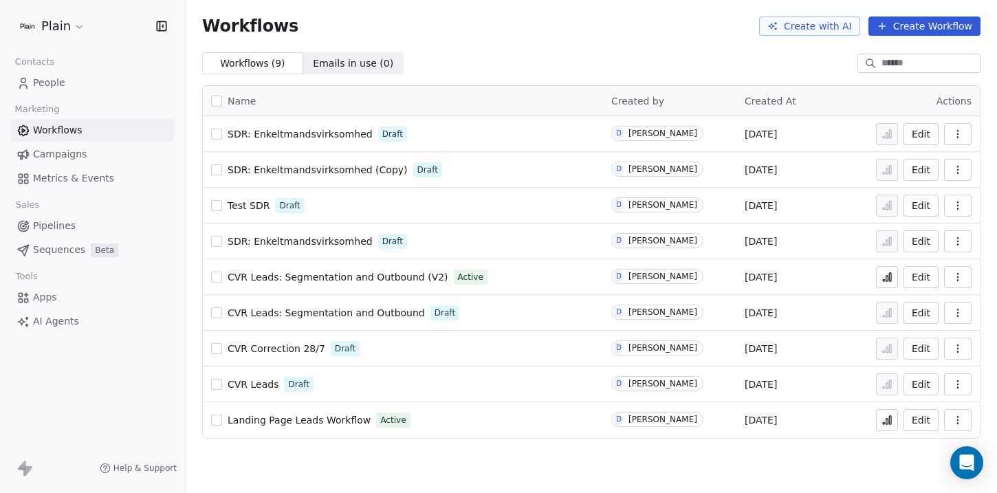
click at [260, 243] on span "SDR: Enkeltmandsvirksomhed" at bounding box center [300, 241] width 145 height 11
click at [286, 239] on span "SDR: Enkeltmandsvirksomhed" at bounding box center [300, 241] width 145 height 11
click at [343, 173] on span "SDR: Enkeltmandsvirksomhed (Copy)" at bounding box center [318, 169] width 180 height 11
click at [295, 133] on span "SDR: Enkeltmandsvirksomhed" at bounding box center [300, 134] width 145 height 11
click at [263, 173] on span "SDR: Enkeltmandsvirksomhed (Copy)" at bounding box center [318, 169] width 180 height 11
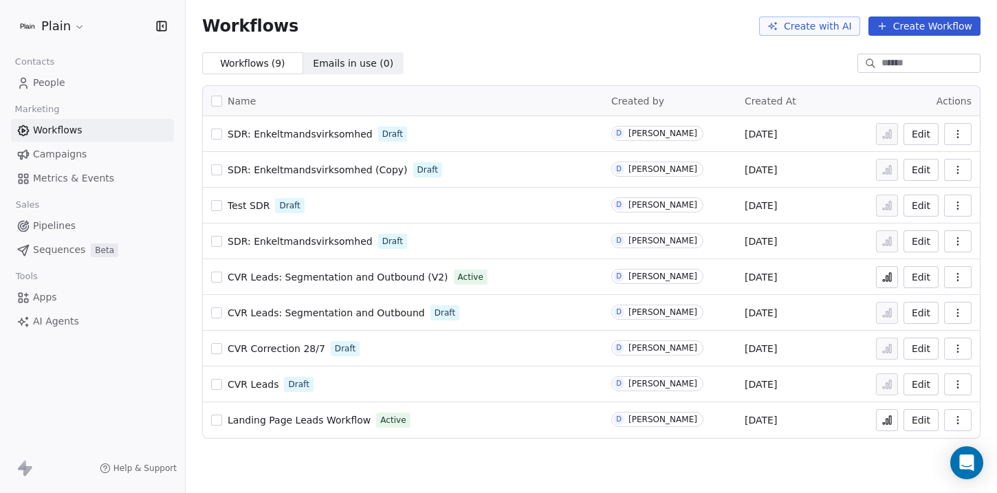
click at [55, 156] on span "Campaigns" at bounding box center [60, 154] width 54 height 14
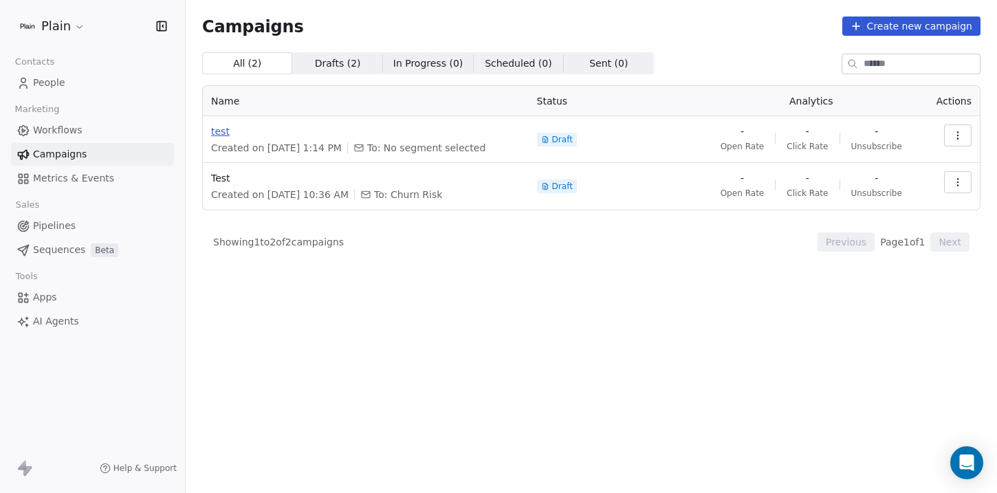
click at [215, 133] on span "test" at bounding box center [365, 131] width 309 height 14
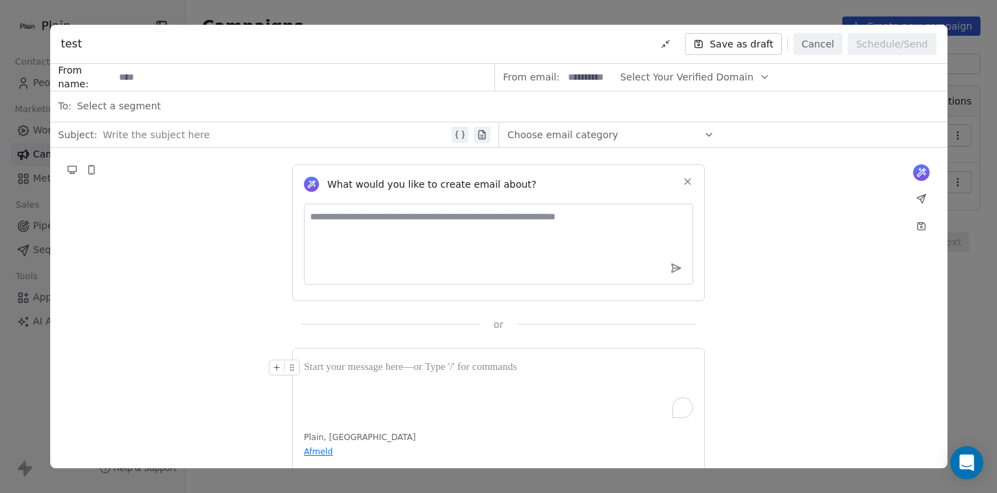
click at [406, 387] on div "To enrich screen reader interactions, please activate Accessibility in Grammarl…" at bounding box center [498, 389] width 389 height 58
click at [210, 143] on div "Write the subject here" at bounding box center [285, 135] width 365 height 22
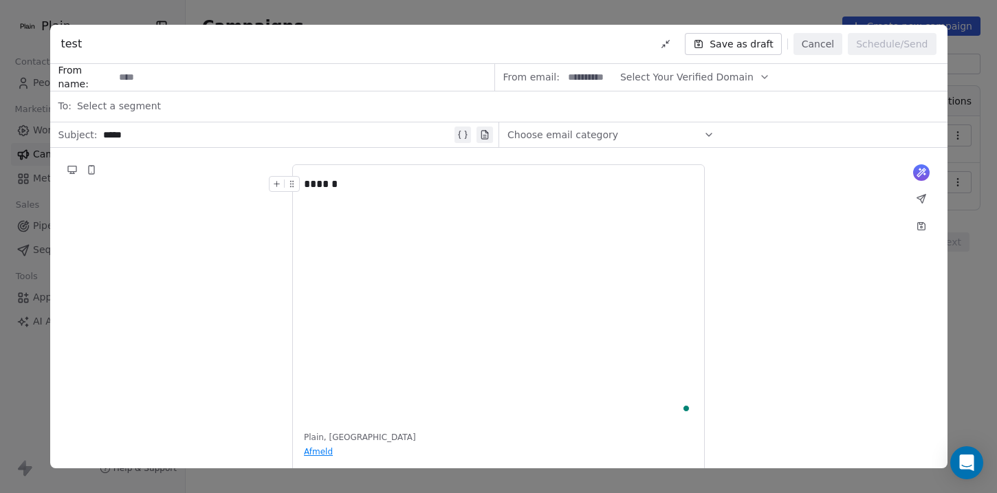
click at [210, 95] on div "Select a segment" at bounding box center [508, 106] width 862 height 30
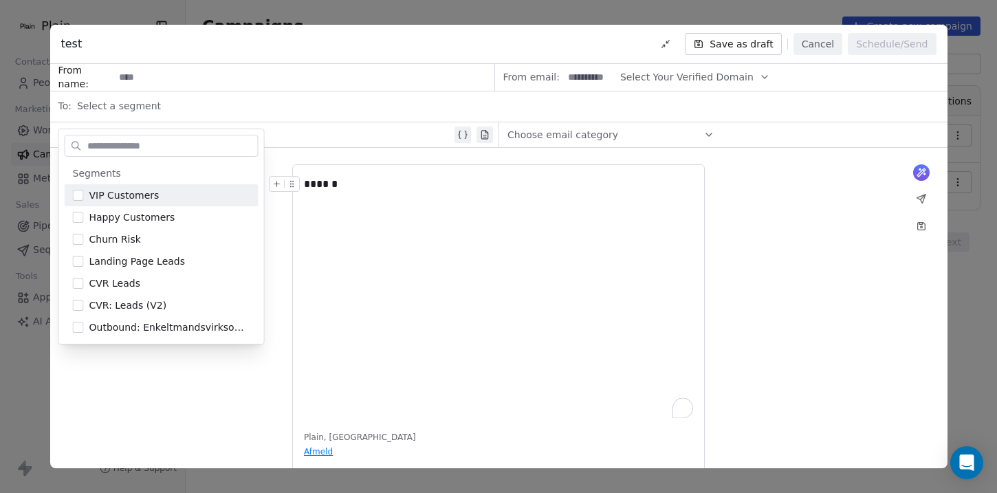
click at [210, 80] on input at bounding box center [303, 77] width 379 height 25
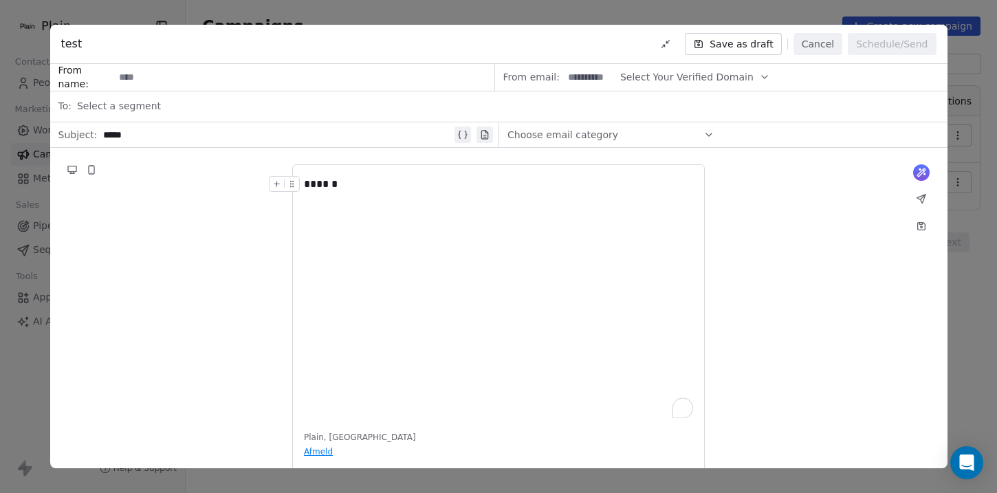
click at [159, 80] on input at bounding box center [303, 77] width 379 height 25
click at [151, 101] on span "Select a segment" at bounding box center [119, 106] width 84 height 14
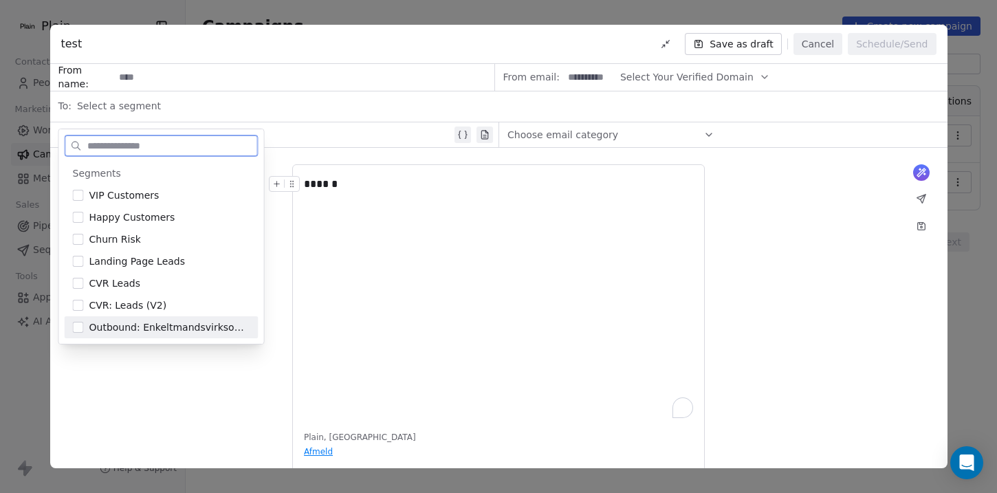
click at [111, 327] on span "Outbound: Enkeltmandsvirksomhed (CVR)" at bounding box center [169, 327] width 161 height 14
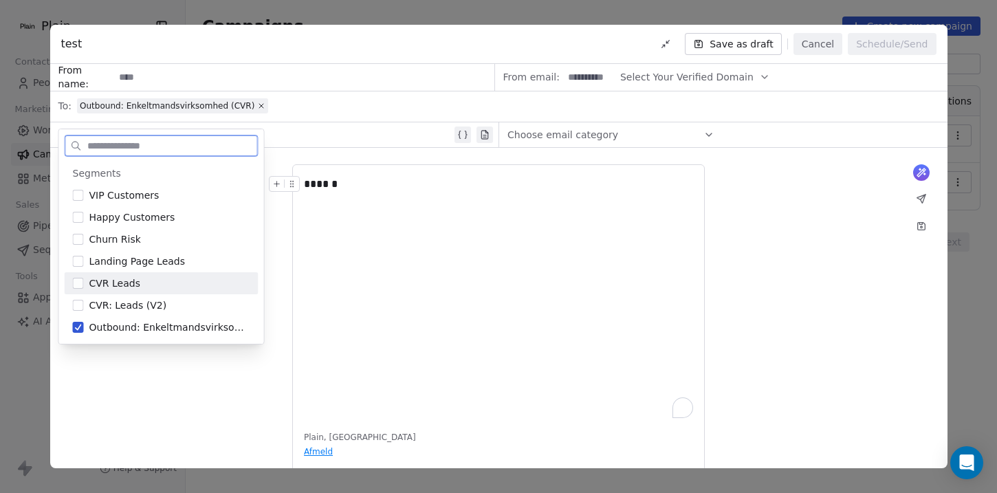
click at [444, 266] on div "******" at bounding box center [498, 297] width 389 height 242
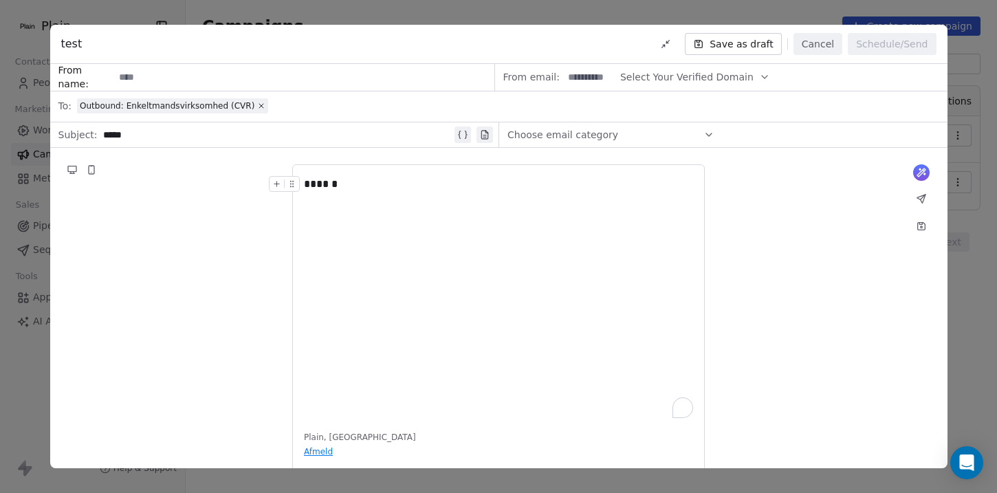
click at [329, 78] on input at bounding box center [303, 77] width 379 height 25
type input "****"
click at [672, 136] on div "Choose email category" at bounding box center [610, 135] width 207 height 22
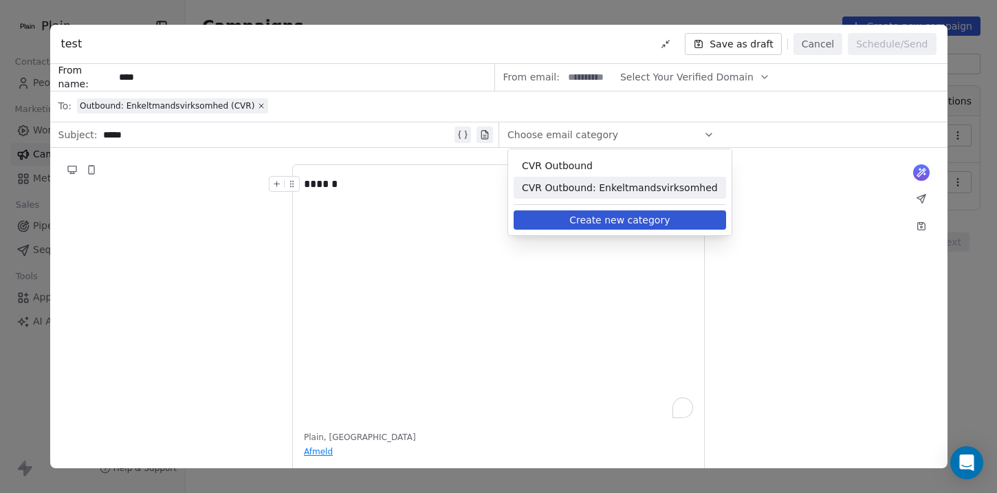
click at [588, 188] on span "CVR Outbound: Enkeltmandsvirksomhed" at bounding box center [620, 188] width 196 height 14
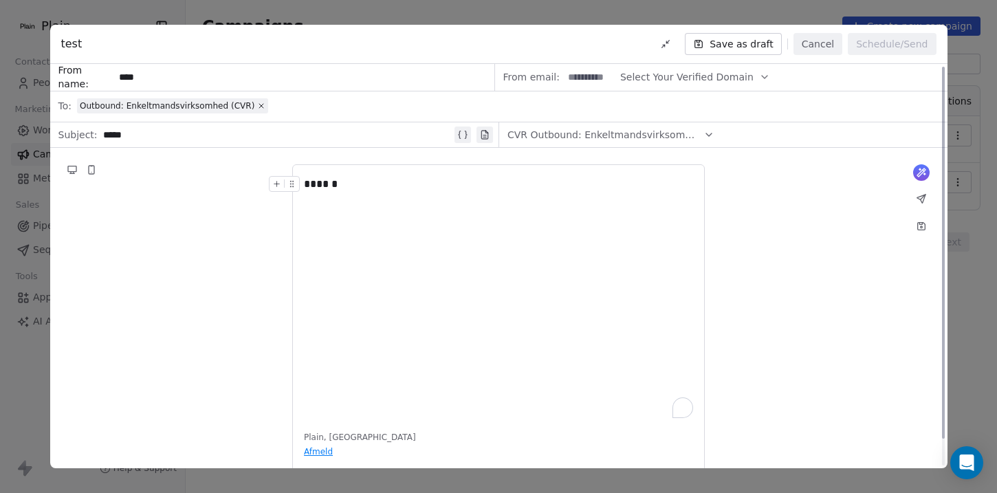
click at [612, 251] on div "******" at bounding box center [498, 297] width 389 height 242
click at [620, 96] on div "Outbound: Enkeltmandsvirksomhed (CVR)" at bounding box center [508, 106] width 862 height 30
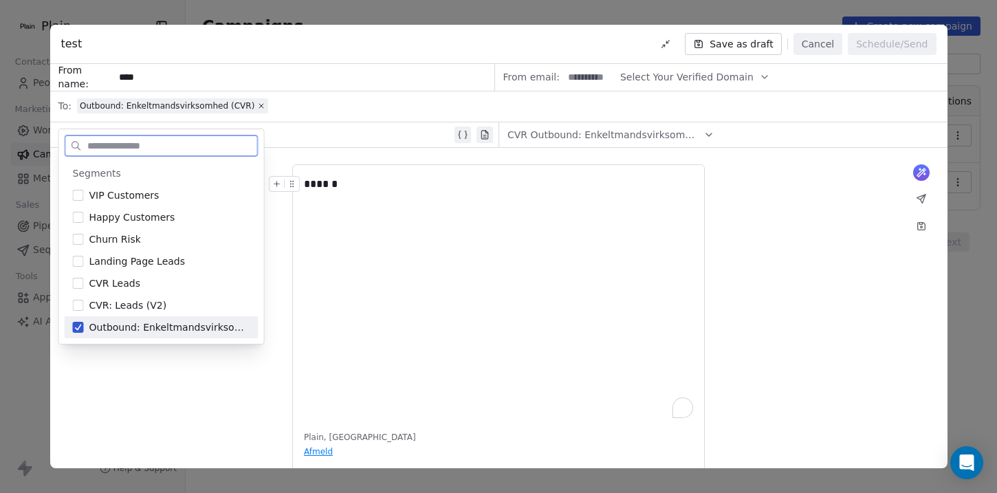
click at [659, 89] on button "Select Your Verified Domain" at bounding box center [695, 77] width 150 height 27
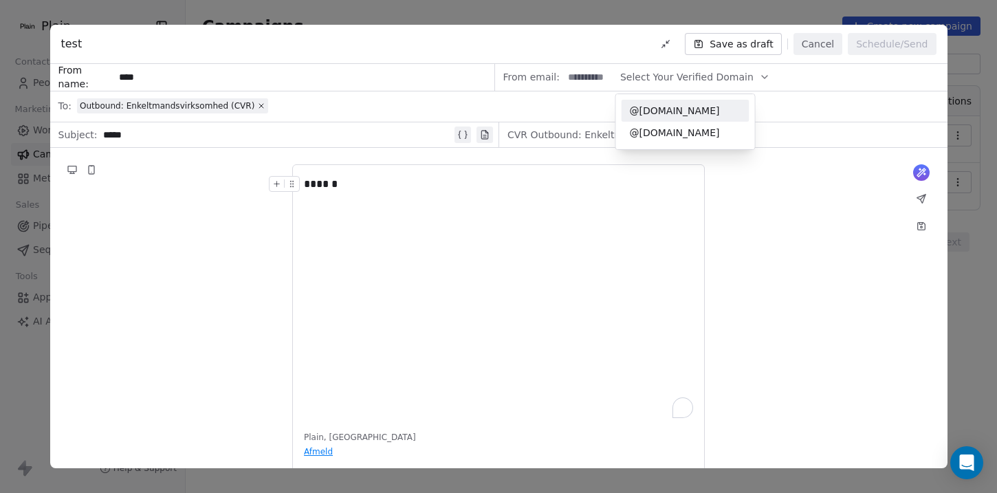
click at [676, 111] on span "@plain.insurance" at bounding box center [685, 111] width 111 height 14
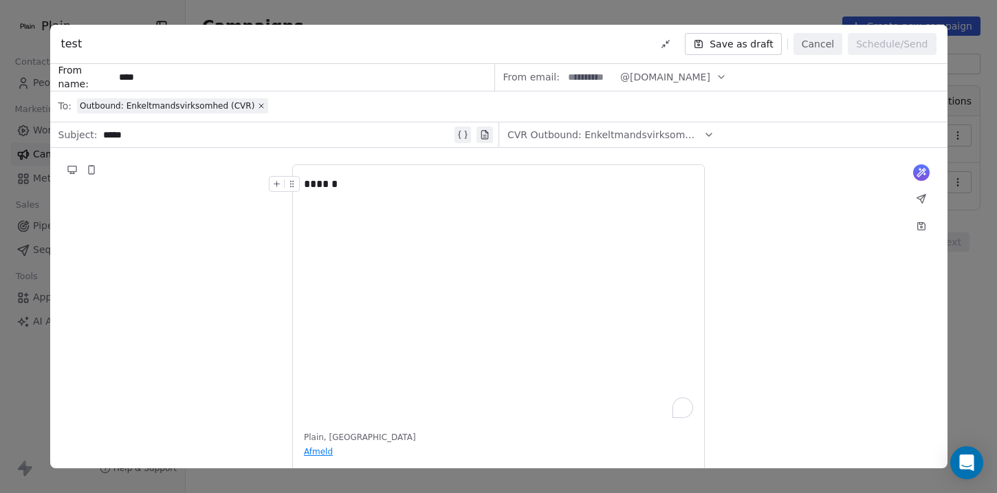
click at [313, 139] on div "*****" at bounding box center [277, 134] width 349 height 16
click at [313, 107] on div "Outbound: Enkeltmandsvirksomhed (CVR)" at bounding box center [508, 106] width 862 height 30
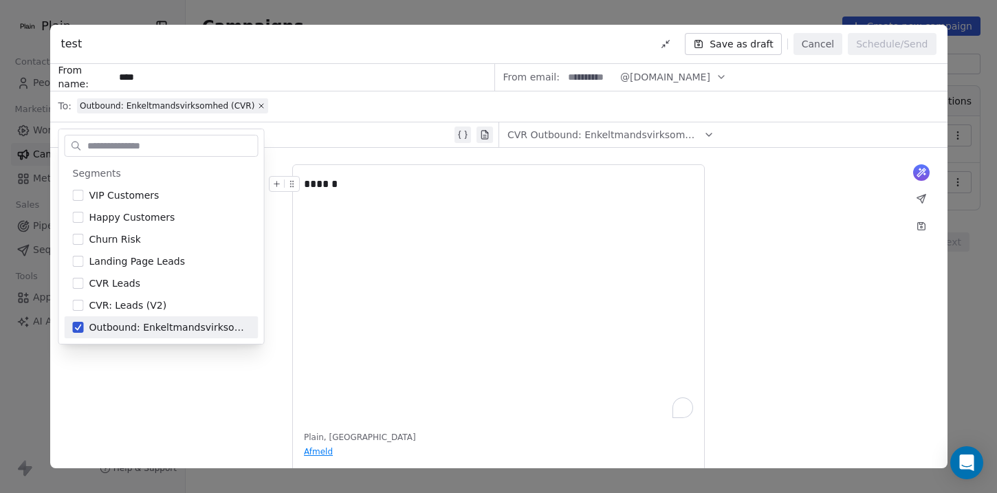
click at [848, 230] on div "What would you like to create email about? or ****** Plain, Denmark Afmeld" at bounding box center [498, 322] width 897 height 349
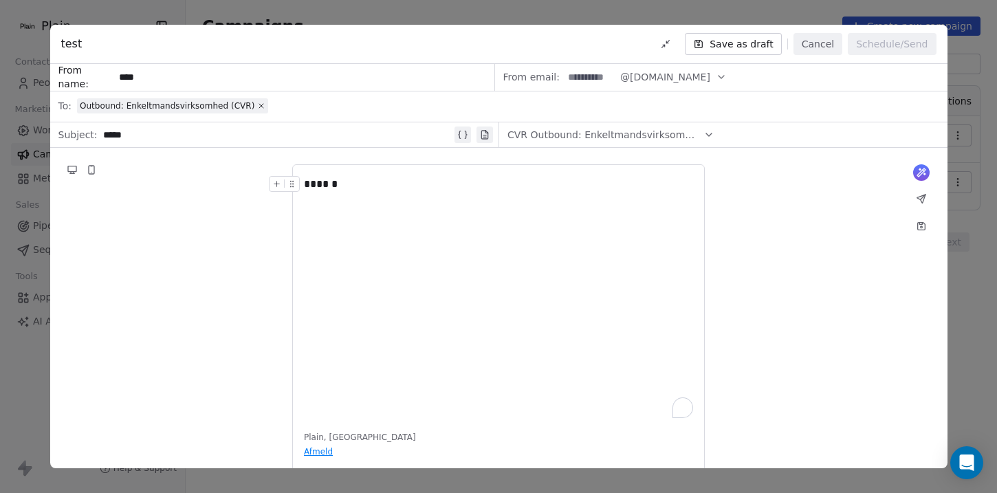
click at [511, 237] on div "******" at bounding box center [498, 297] width 389 height 242
click at [588, 77] on input at bounding box center [590, 77] width 54 height 25
type input "*"
type input "****"
click at [753, 120] on div "Outbound: Enkeltmandsvirksomhed (CVR)" at bounding box center [508, 106] width 862 height 30
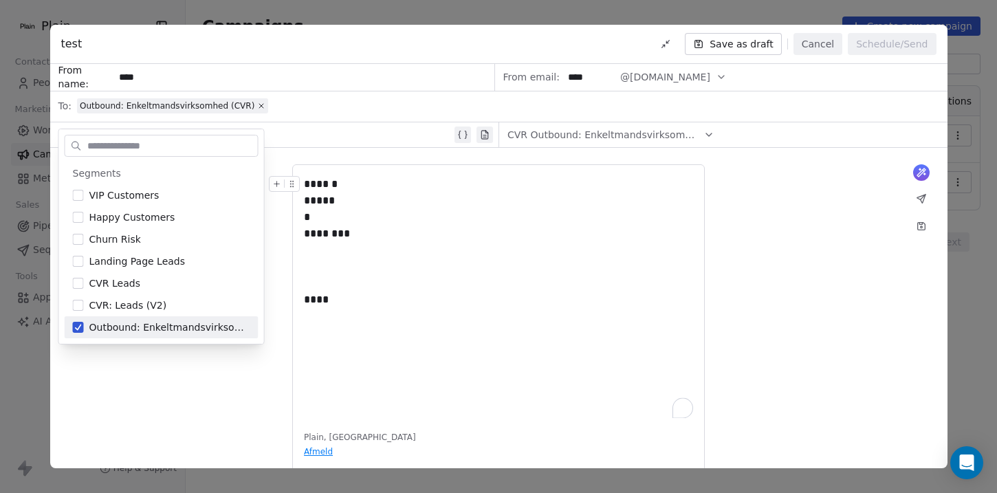
click at [507, 51] on div "test Save as draft Cancel Schedule/Send" at bounding box center [498, 44] width 897 height 39
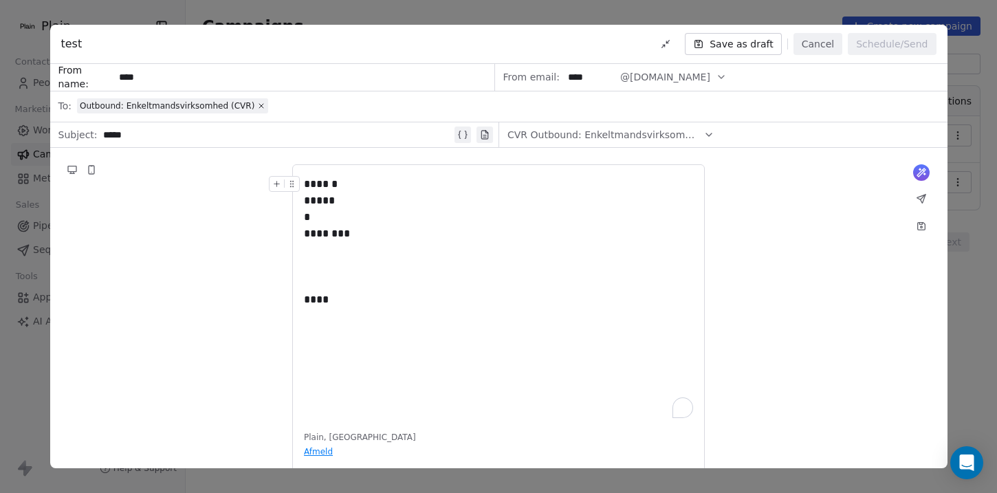
click at [261, 87] on input "****" at bounding box center [303, 77] width 379 height 25
click at [305, 118] on div "Outbound: Enkeltmandsvirksomhed (CVR)" at bounding box center [508, 106] width 862 height 30
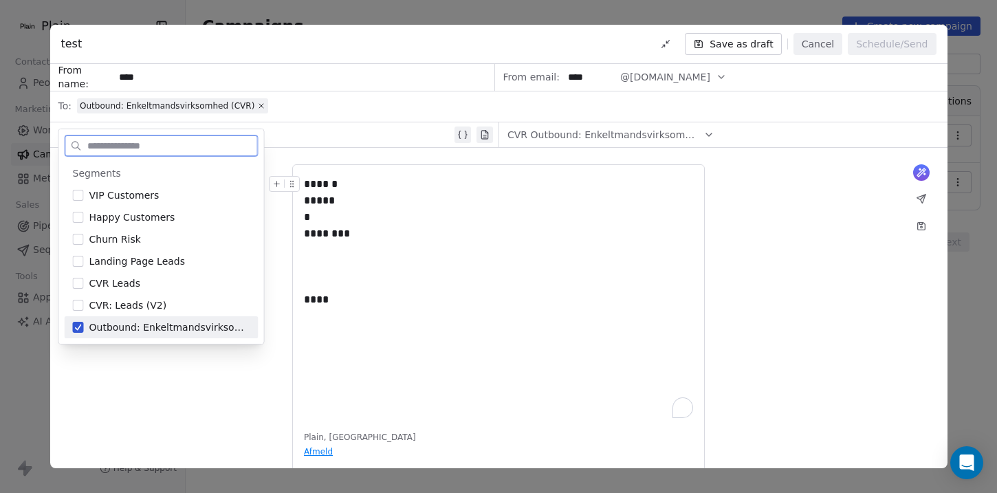
click at [296, 141] on div "*****" at bounding box center [277, 134] width 349 height 16
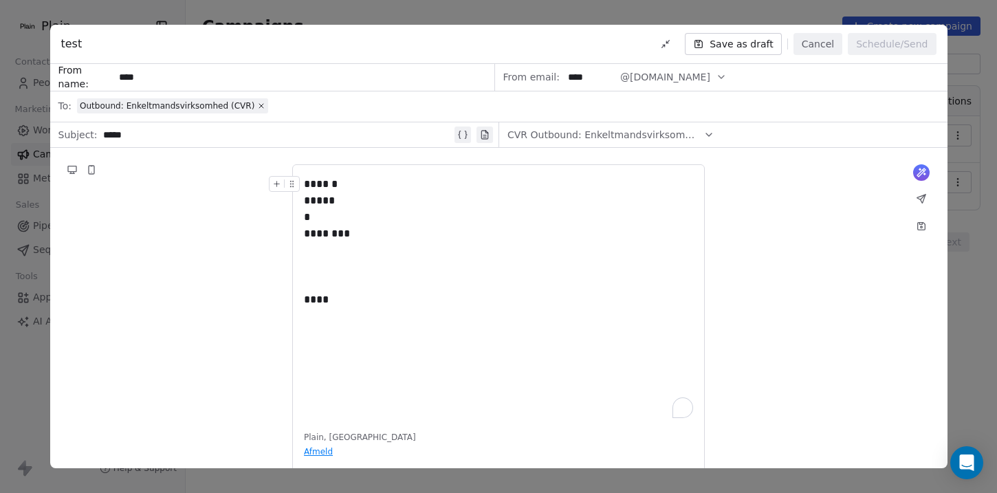
click at [195, 138] on div "*****" at bounding box center [277, 134] width 349 height 16
click at [195, 137] on div "******" at bounding box center [277, 134] width 349 height 16
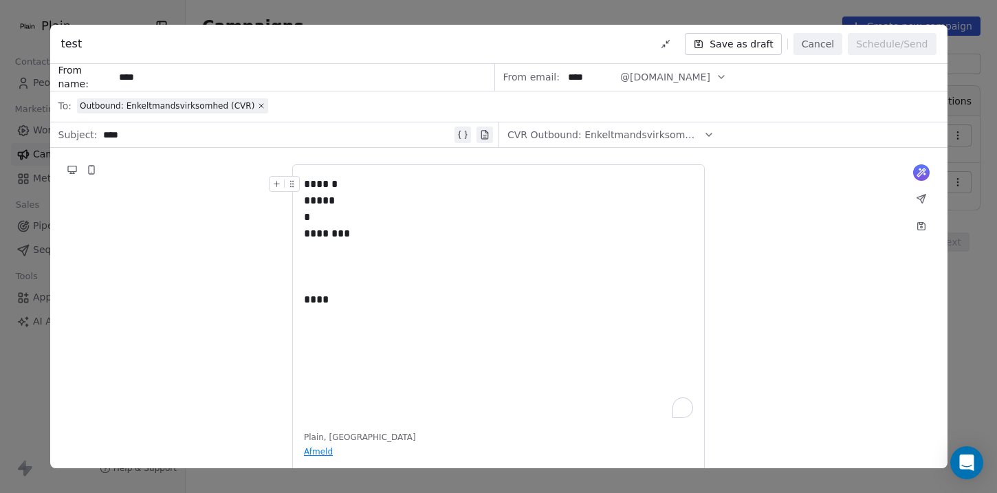
click at [153, 71] on input "****" at bounding box center [303, 77] width 379 height 25
type input "******"
click at [573, 81] on input "****" at bounding box center [590, 77] width 54 height 25
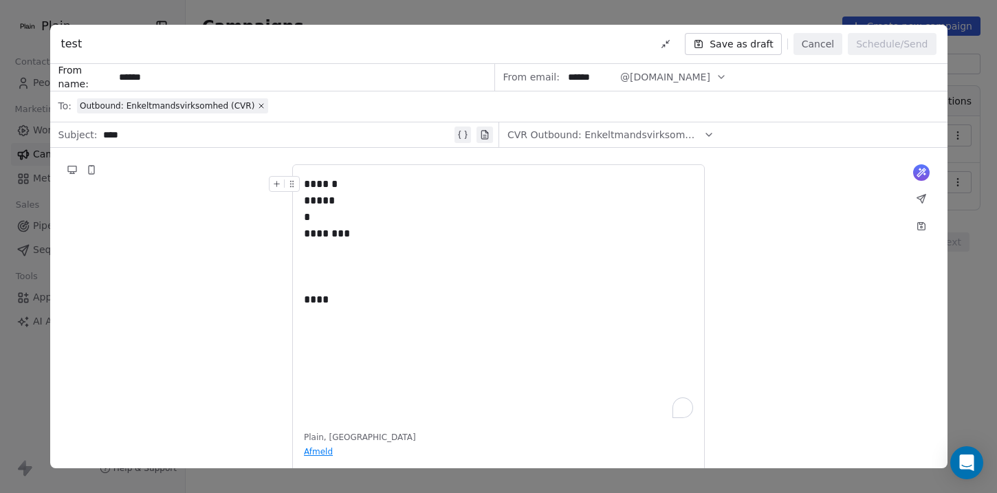
type input "******"
click at [630, 83] on span "@plain.insurance" at bounding box center [665, 77] width 90 height 14
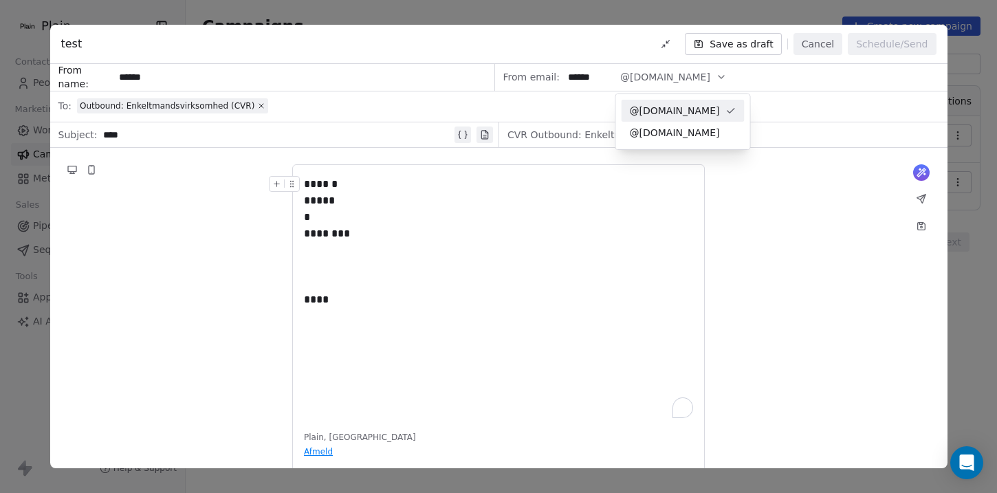
click at [643, 109] on span "@plain.insurance" at bounding box center [675, 111] width 90 height 14
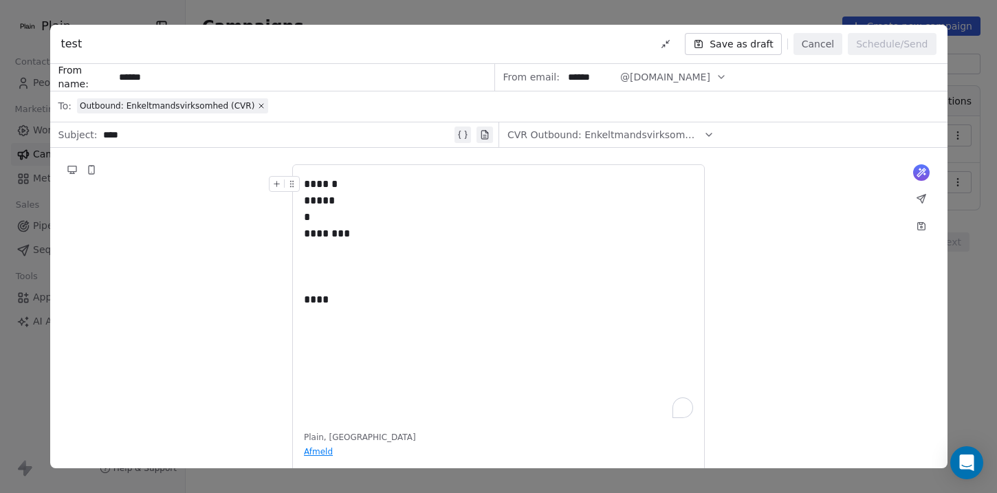
click at [627, 129] on span "CVR Outbound: Enkeltmandsvirksomhed" at bounding box center [603, 135] width 192 height 14
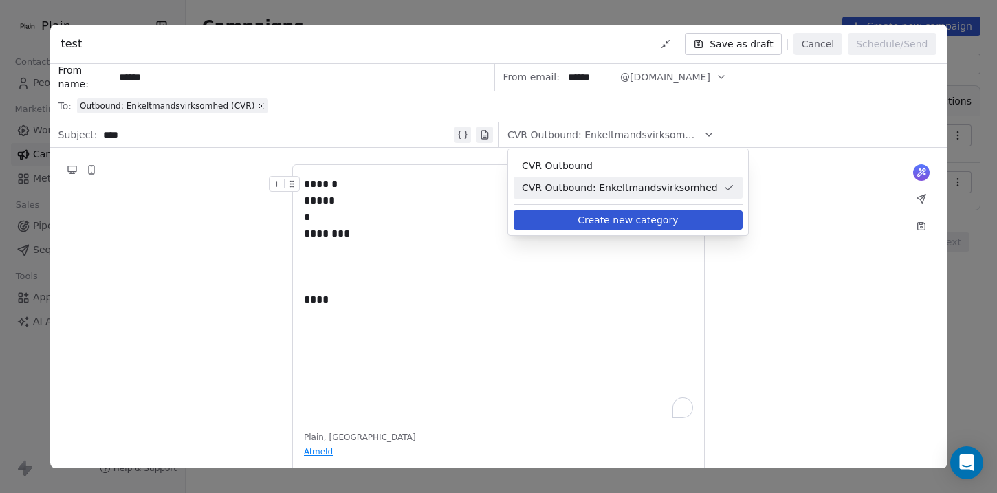
click at [630, 130] on span "CVR Outbound: Enkeltmandsvirksomhed" at bounding box center [603, 135] width 192 height 14
click at [469, 294] on div "****" at bounding box center [498, 299] width 389 height 16
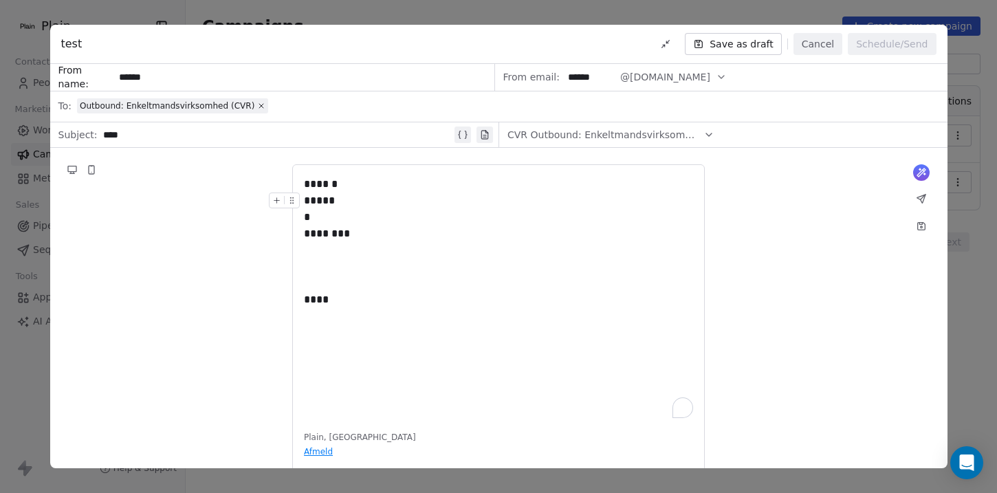
click at [744, 40] on button "Save as draft" at bounding box center [733, 44] width 97 height 22
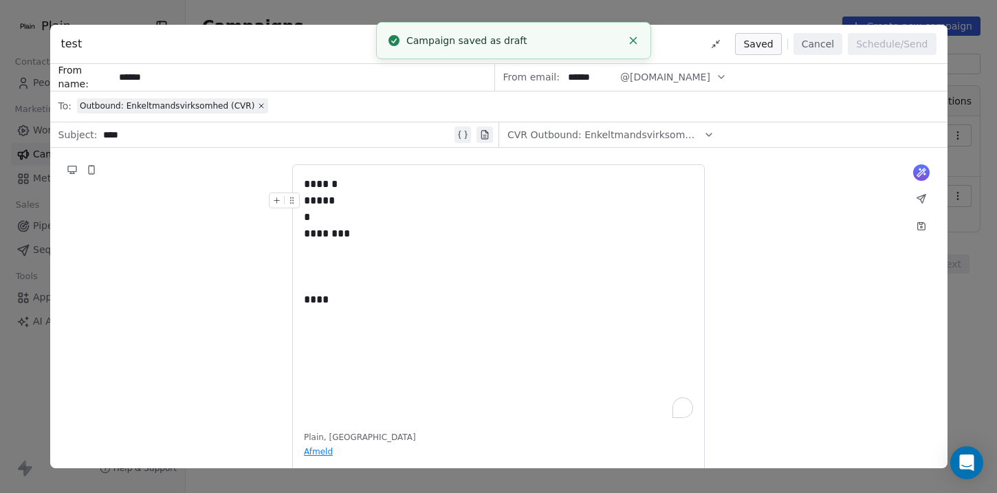
click at [818, 40] on button "Cancel" at bounding box center [817, 44] width 49 height 22
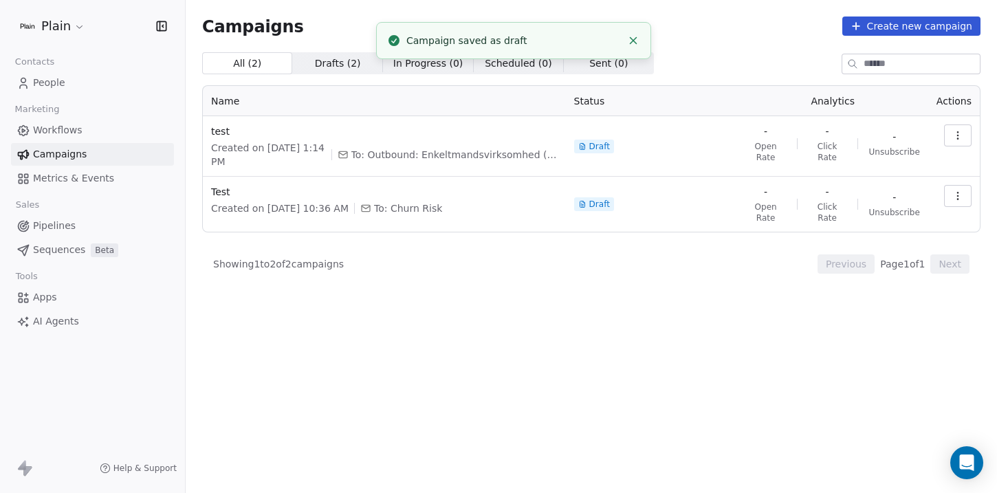
click at [905, 30] on button "Create new campaign" at bounding box center [911, 25] width 138 height 19
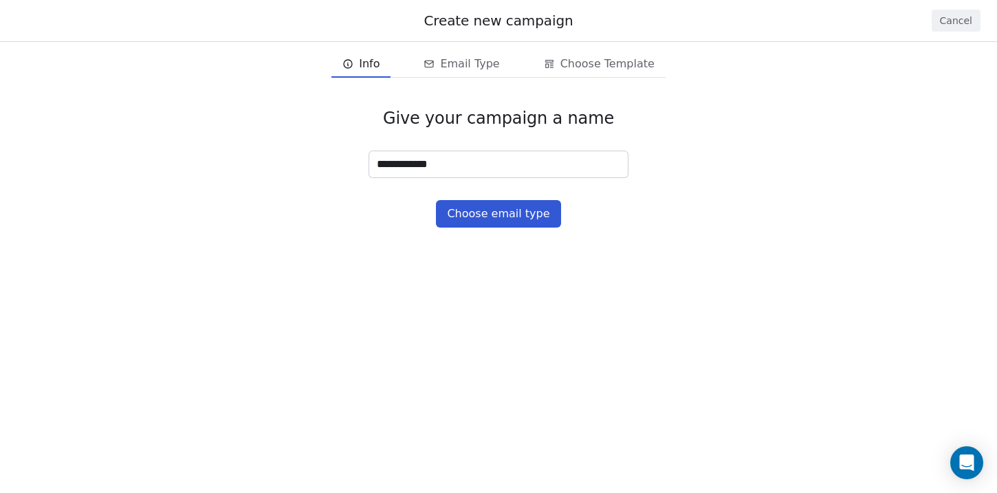
type input "**********"
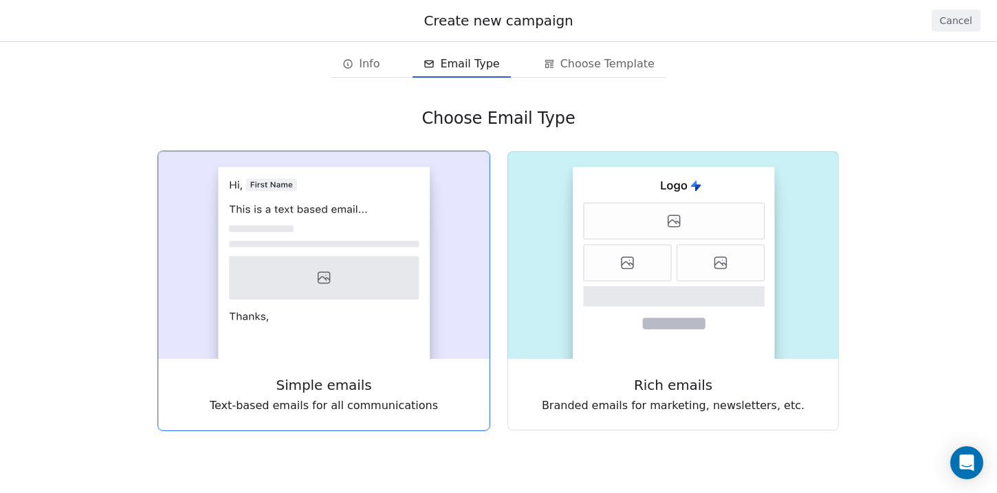
click at [373, 258] on icon at bounding box center [324, 277] width 190 height 43
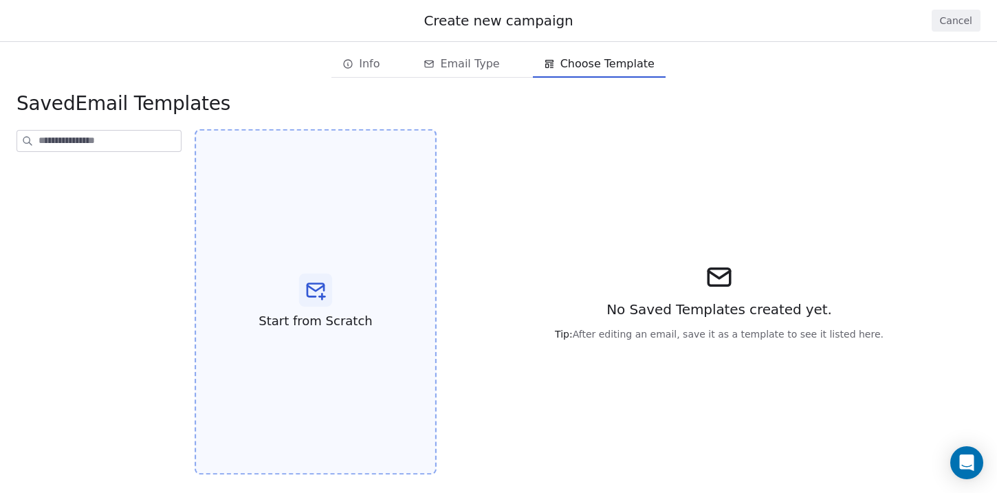
click at [292, 154] on div "Start from Scratch" at bounding box center [316, 302] width 242 height 346
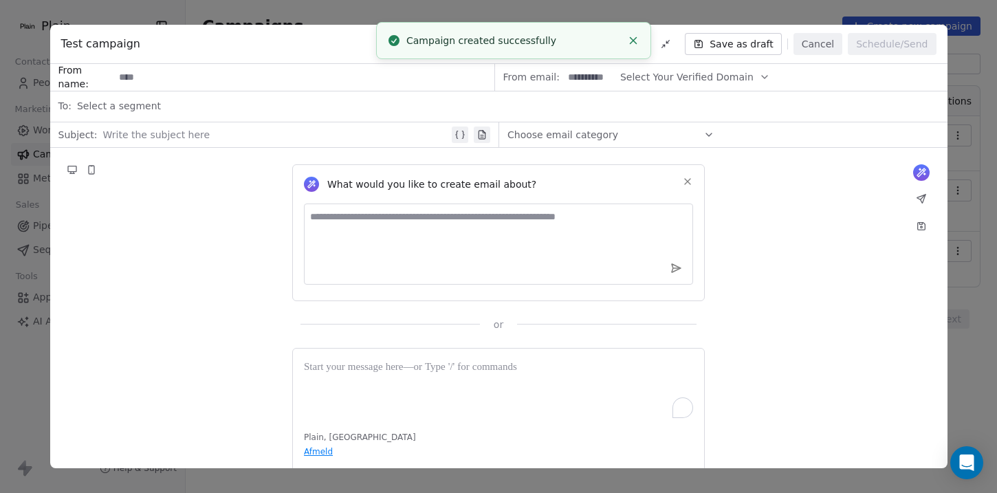
click at [410, 236] on textarea at bounding box center [498, 243] width 389 height 81
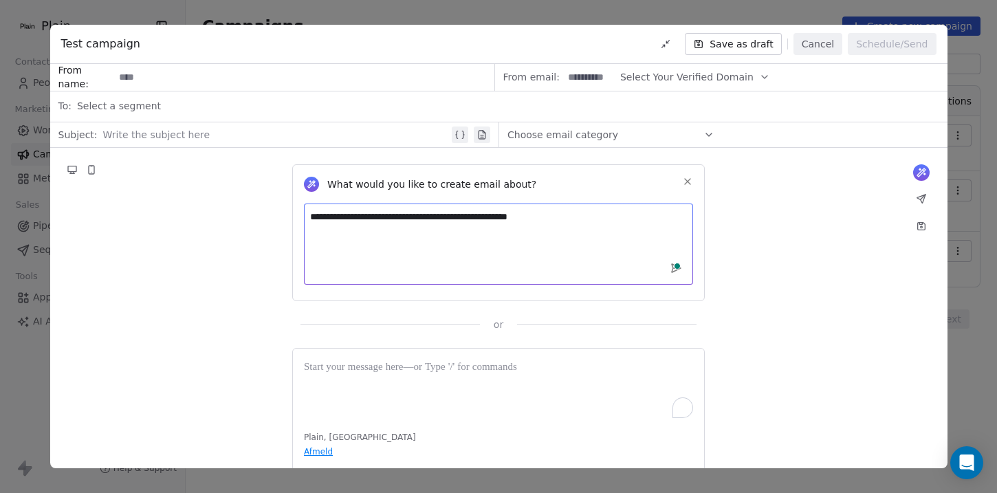
type textarea "**********"
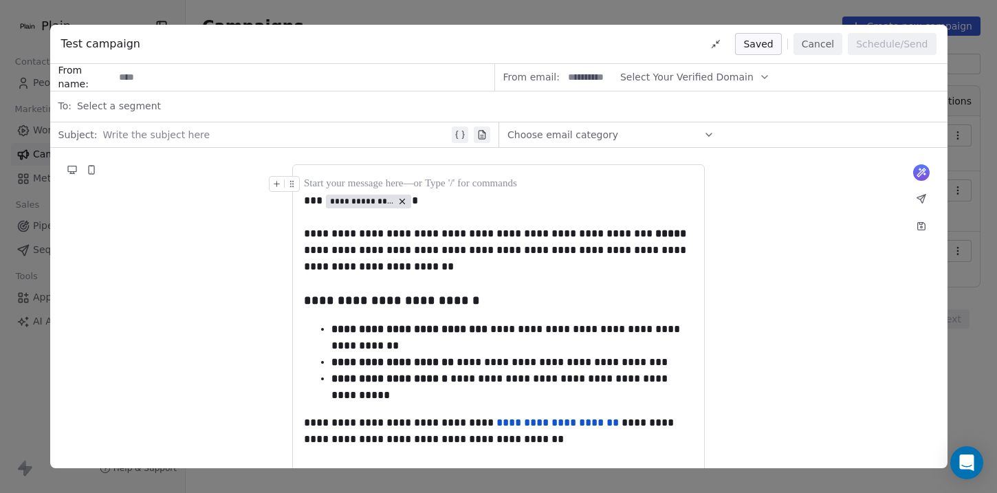
click at [585, 132] on span "Choose email category" at bounding box center [562, 135] width 111 height 14
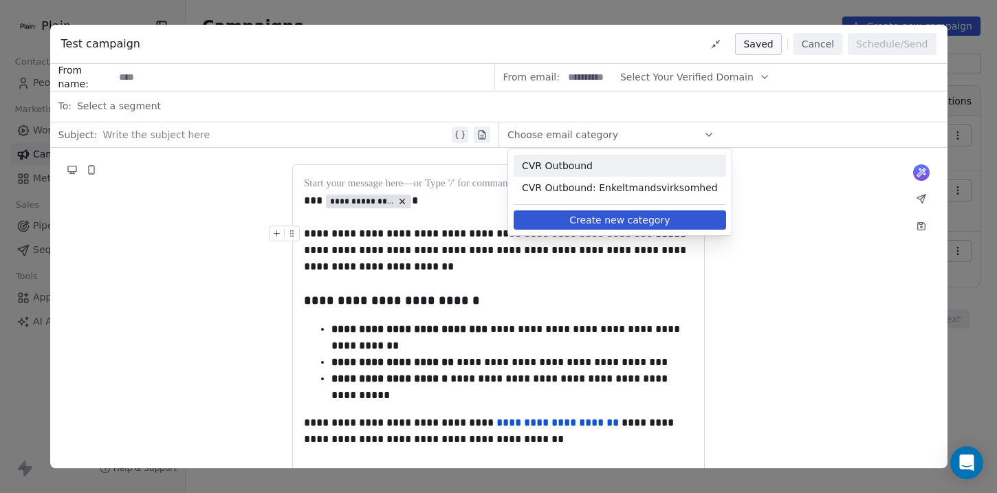
click at [609, 163] on span "CVR Outbound" at bounding box center [620, 166] width 196 height 14
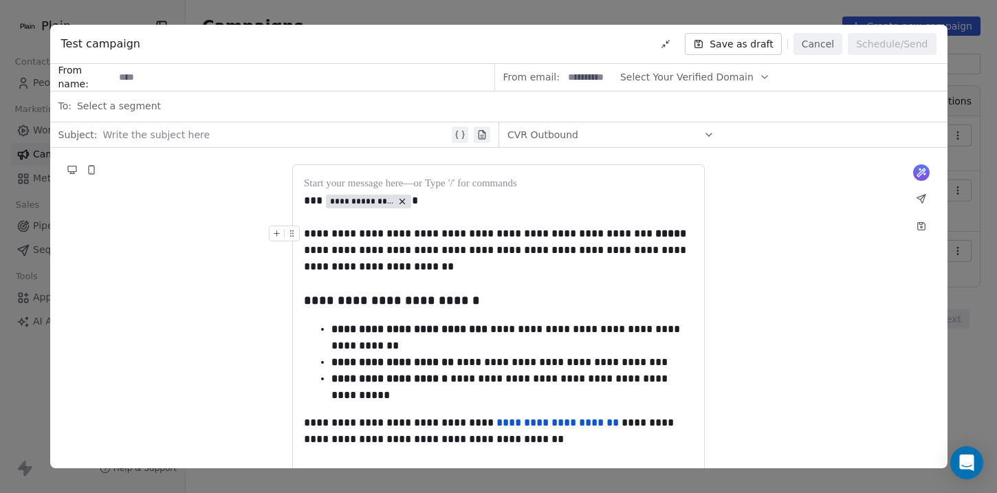
click at [355, 131] on div at bounding box center [276, 134] width 346 height 16
click at [221, 105] on div "Select a segment" at bounding box center [508, 106] width 862 height 30
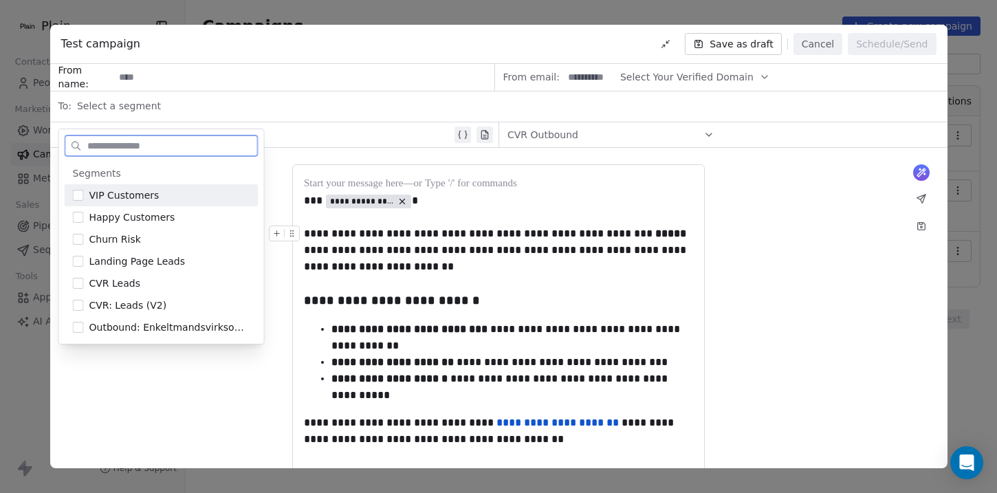
click at [83, 198] on div "VIP Customers" at bounding box center [162, 195] width 194 height 22
click at [175, 66] on input at bounding box center [303, 77] width 379 height 25
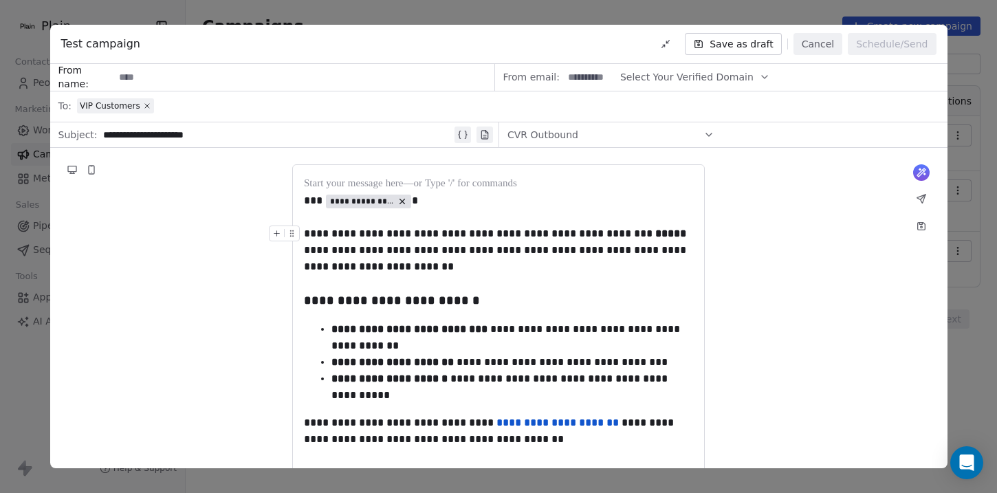
click at [188, 80] on input at bounding box center [303, 77] width 379 height 25
type input "**********"
click at [568, 75] on input at bounding box center [590, 77] width 54 height 25
type input "******"
click at [645, 76] on span "Select Your Verified Domain" at bounding box center [686, 77] width 133 height 14
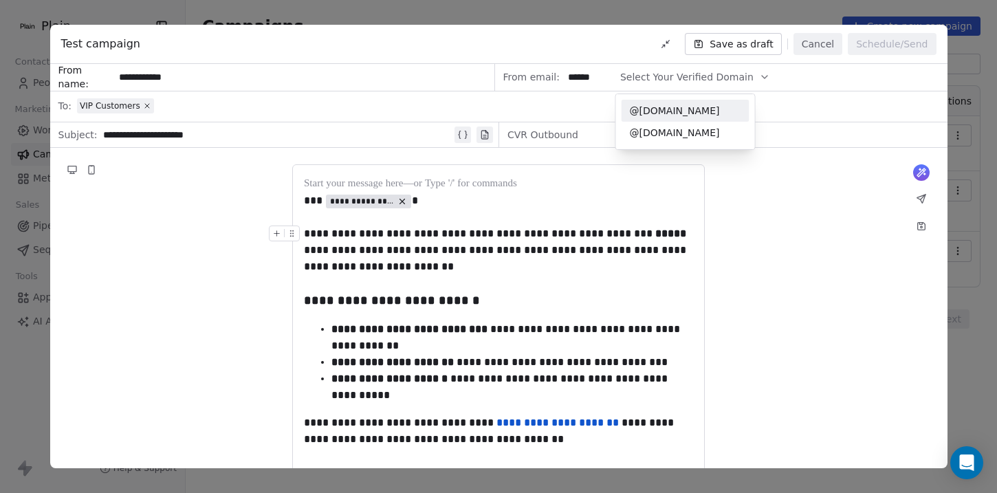
click at [655, 115] on span "@plain.insurance" at bounding box center [685, 111] width 111 height 14
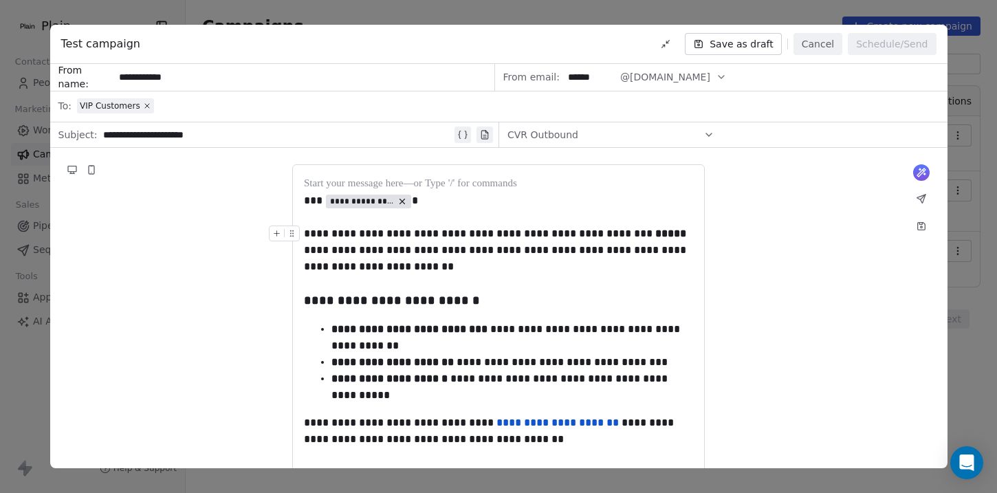
click at [755, 212] on div "**********" at bounding box center [498, 376] width 897 height 457
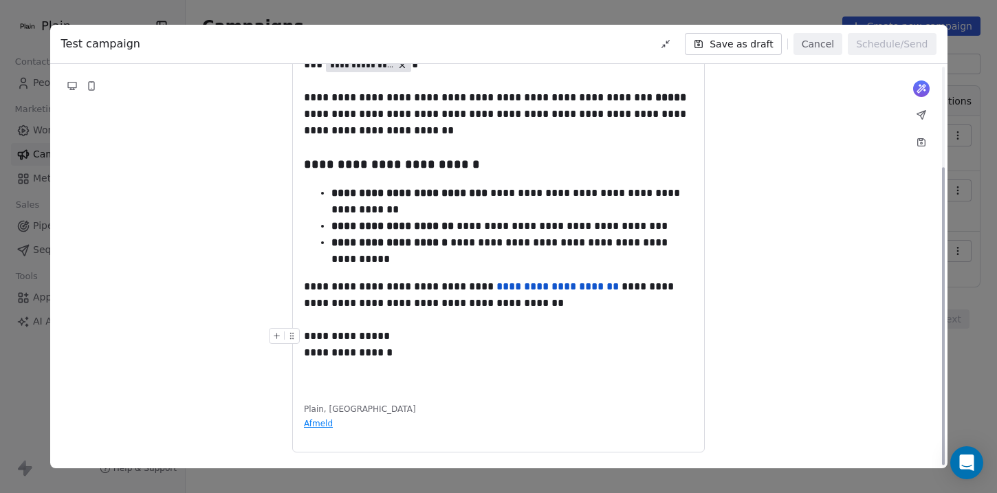
click at [334, 386] on div "**********" at bounding box center [498, 215] width 389 height 350
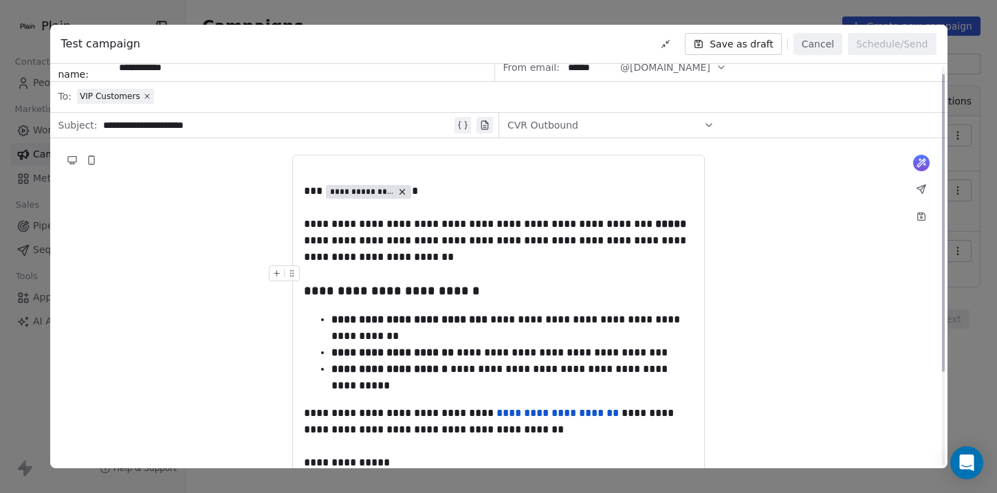
scroll to position [0, 0]
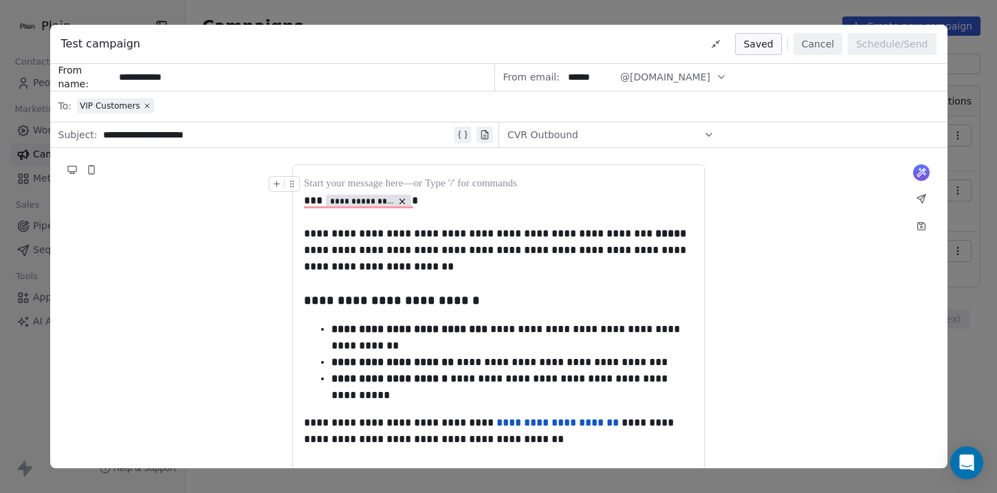
click at [817, 47] on button "Cancel" at bounding box center [817, 44] width 49 height 22
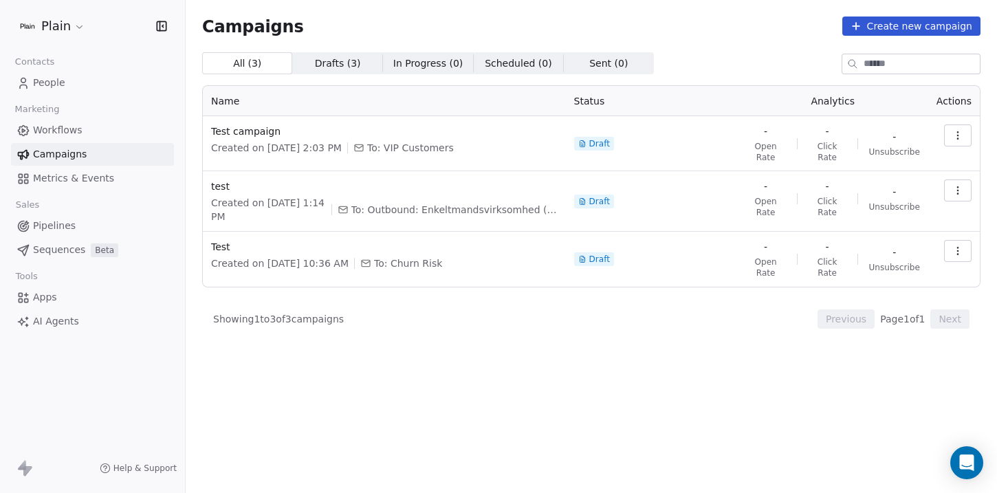
click at [958, 186] on icon "button" at bounding box center [957, 190] width 11 height 11
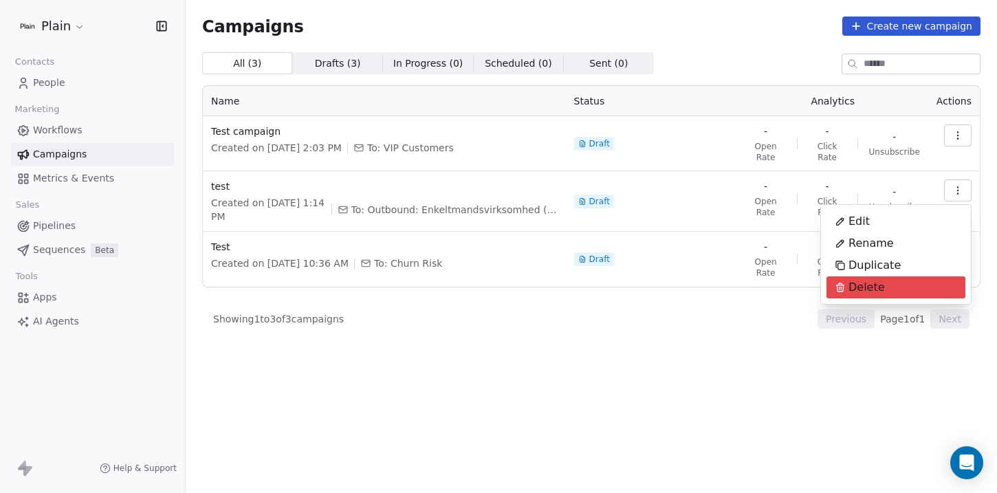
click at [872, 290] on span "Delete" at bounding box center [866, 287] width 36 height 16
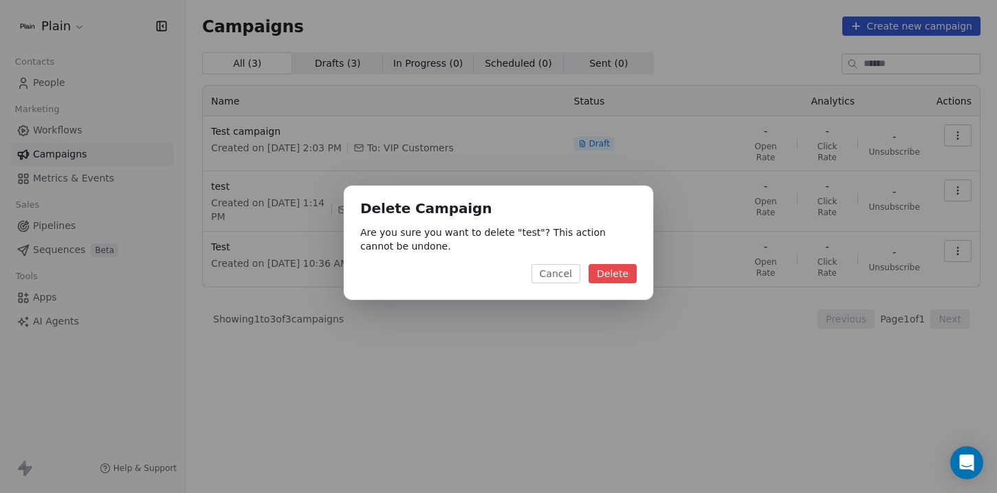
click at [635, 276] on button "Delete" at bounding box center [612, 273] width 48 height 19
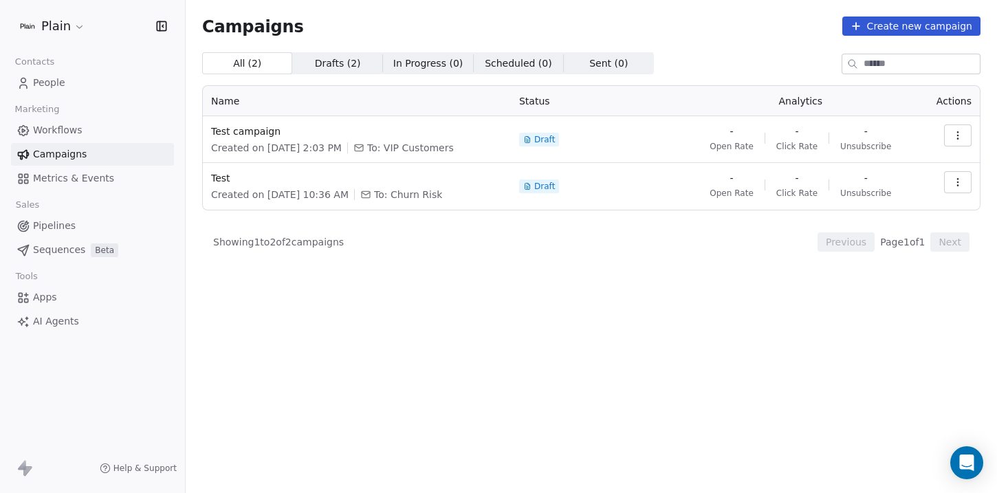
click at [962, 183] on icon "button" at bounding box center [957, 182] width 11 height 11
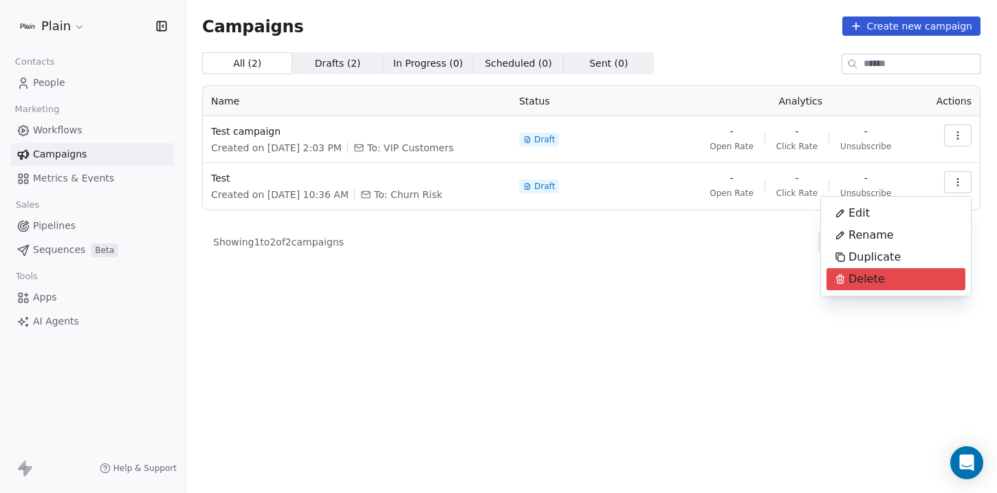
click at [862, 286] on span "Delete" at bounding box center [866, 279] width 36 height 16
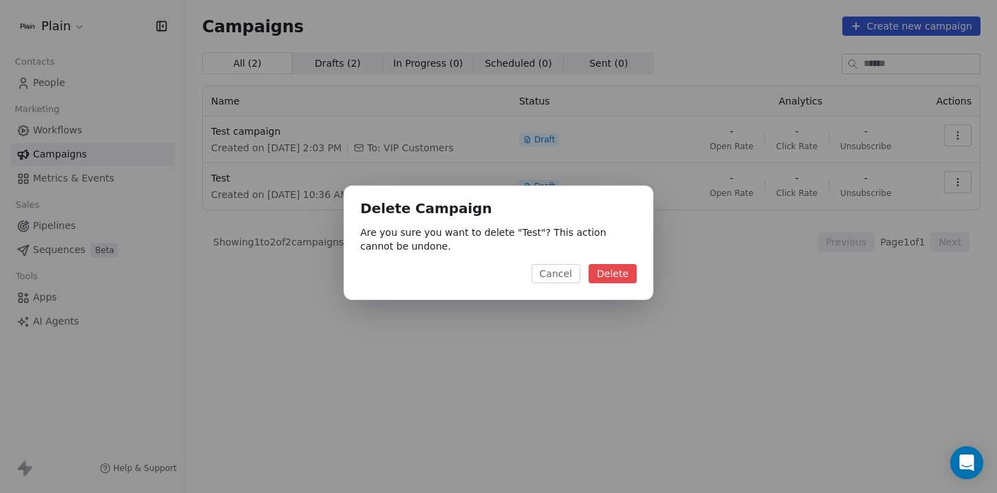
click at [628, 268] on button "Delete" at bounding box center [612, 273] width 48 height 19
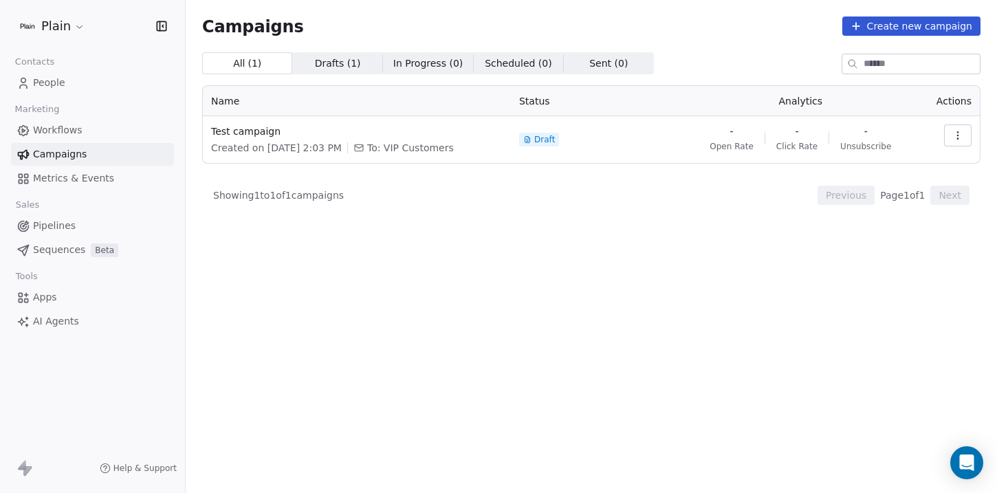
click at [59, 225] on span "Pipelines" at bounding box center [54, 226] width 43 height 14
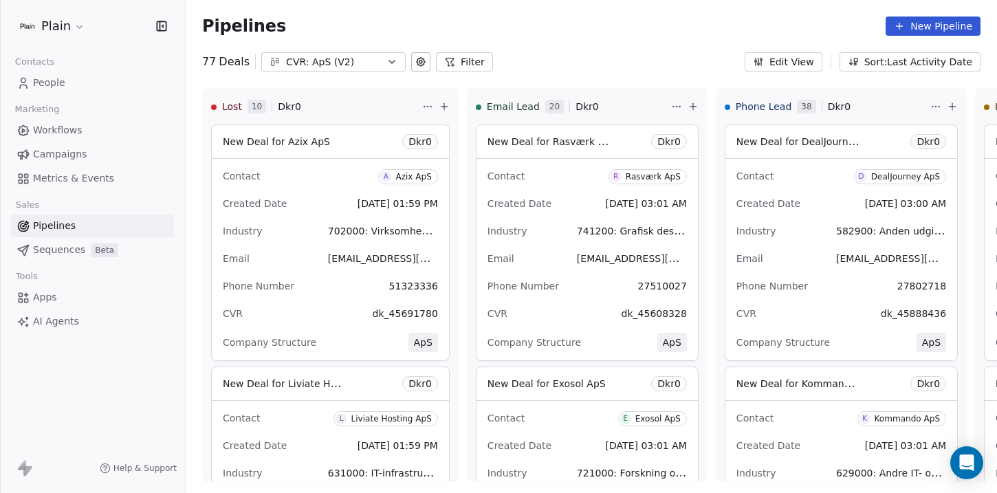
click at [75, 249] on span "Sequences" at bounding box center [59, 250] width 52 height 14
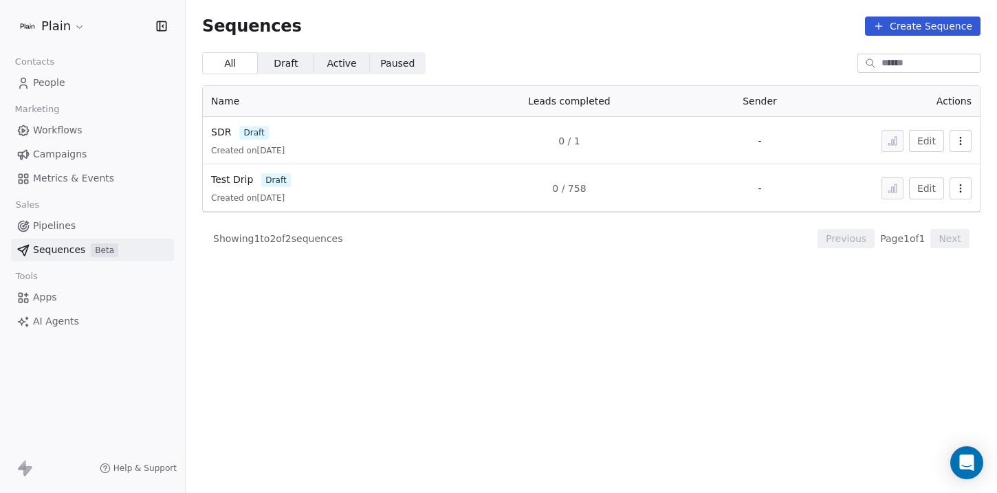
click at [64, 136] on span "Workflows" at bounding box center [57, 130] width 49 height 14
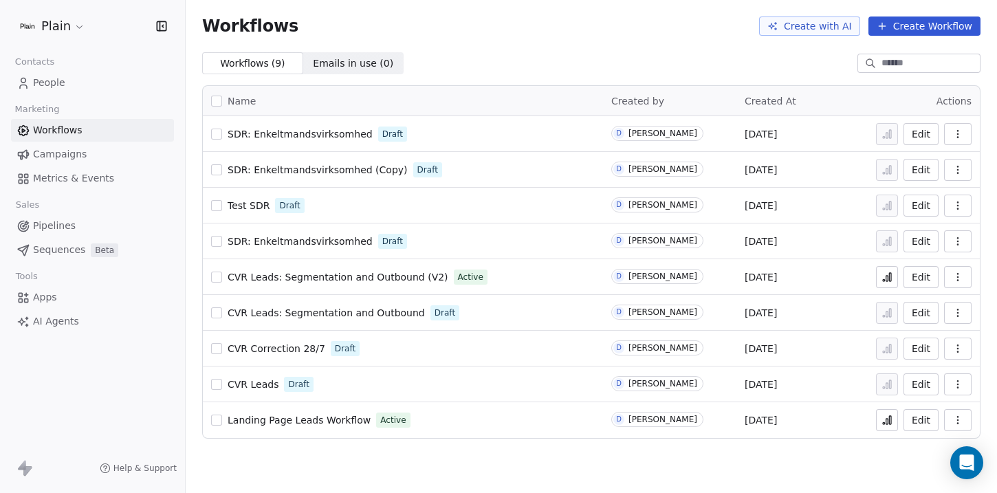
click at [320, 243] on span "SDR: Enkeltmandsvirksomhed" at bounding box center [300, 241] width 145 height 11
click at [307, 243] on span "SDR: Enkeltmandsvirksomhed" at bounding box center [300, 241] width 145 height 11
click at [266, 232] on div "SDR: Enkeltmandsvirksomhed Draft" at bounding box center [403, 241] width 384 height 19
click at [266, 241] on span "SDR: Enkeltmandsvirksomhed" at bounding box center [300, 241] width 145 height 11
click at [352, 131] on span "SDR: Enkeltmandsvirksomhed" at bounding box center [300, 134] width 145 height 11
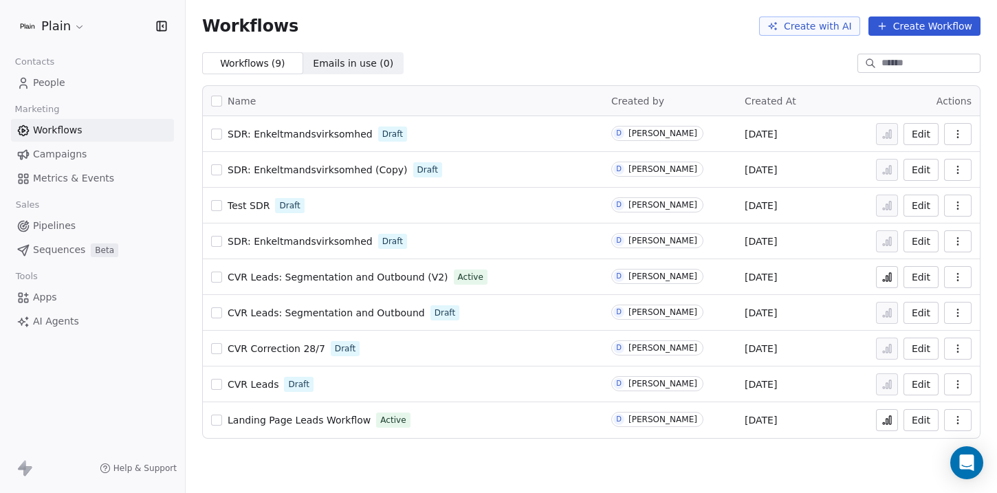
click at [963, 132] on button "button" at bounding box center [957, 134] width 27 height 22
click at [954, 133] on icon "button" at bounding box center [957, 134] width 11 height 11
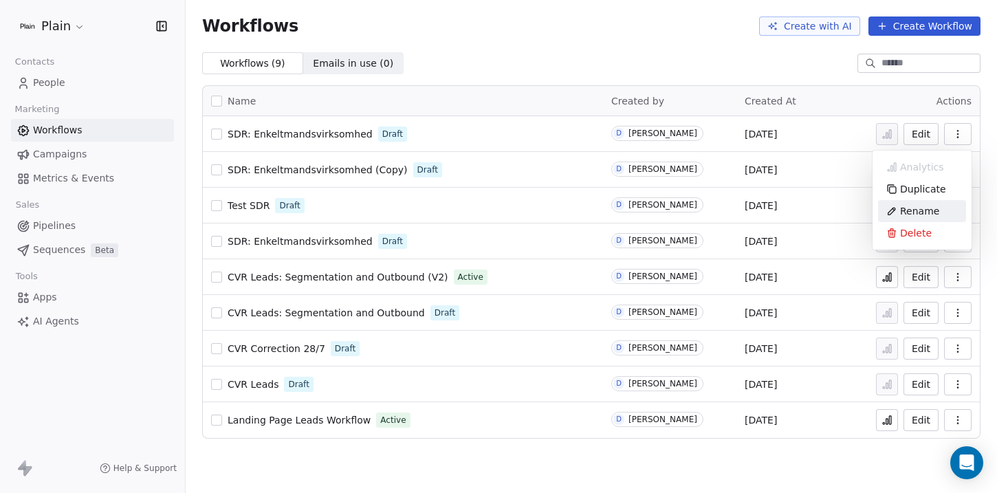
click at [920, 212] on span "Rename" at bounding box center [919, 211] width 39 height 14
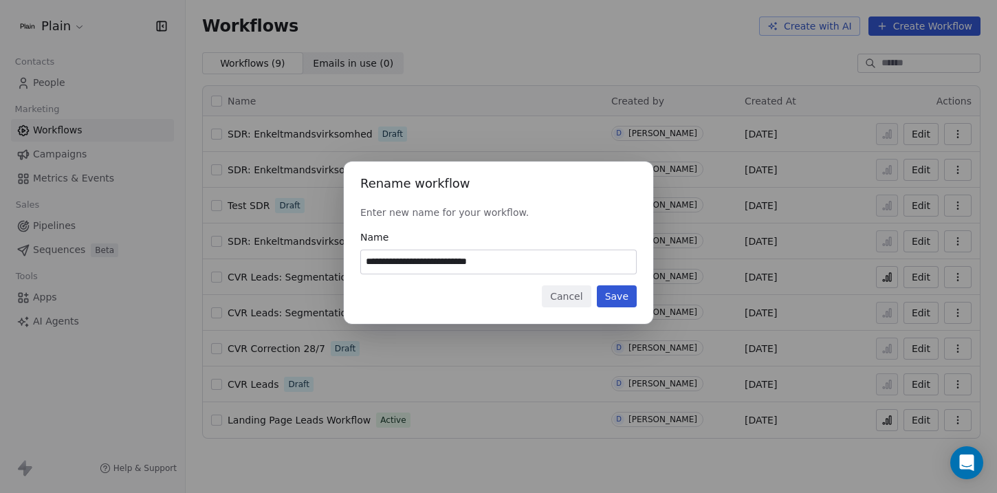
type input "**********"
click at [630, 304] on button "Save" at bounding box center [617, 296] width 40 height 22
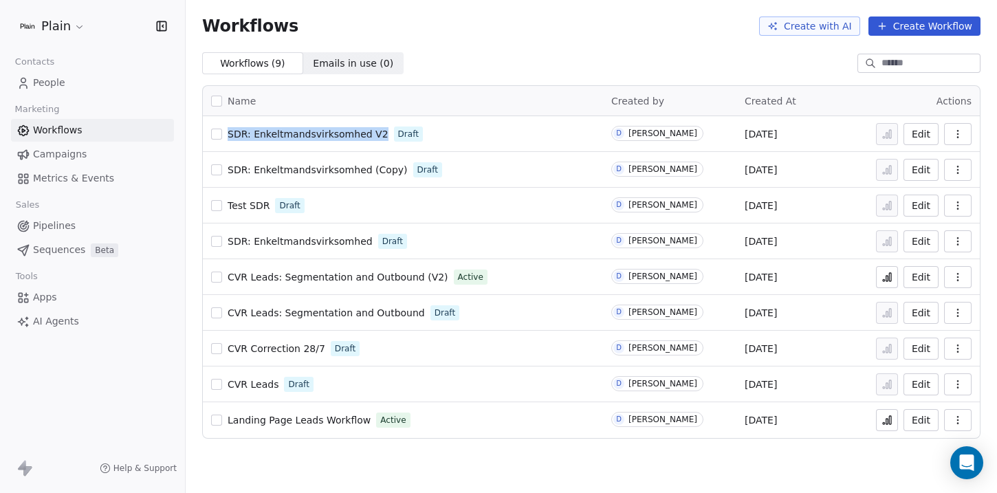
click at [311, 240] on span "SDR: Enkeltmandsvirksomhed" at bounding box center [300, 241] width 145 height 11
